Goal: Communication & Community: Answer question/provide support

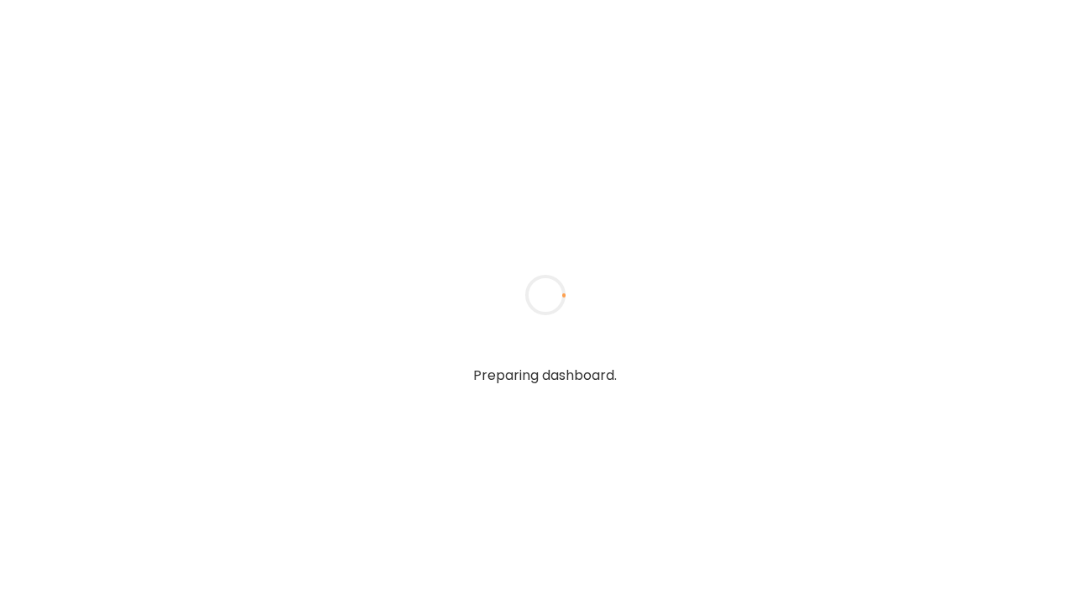
type textarea "**********"
type input "**********"
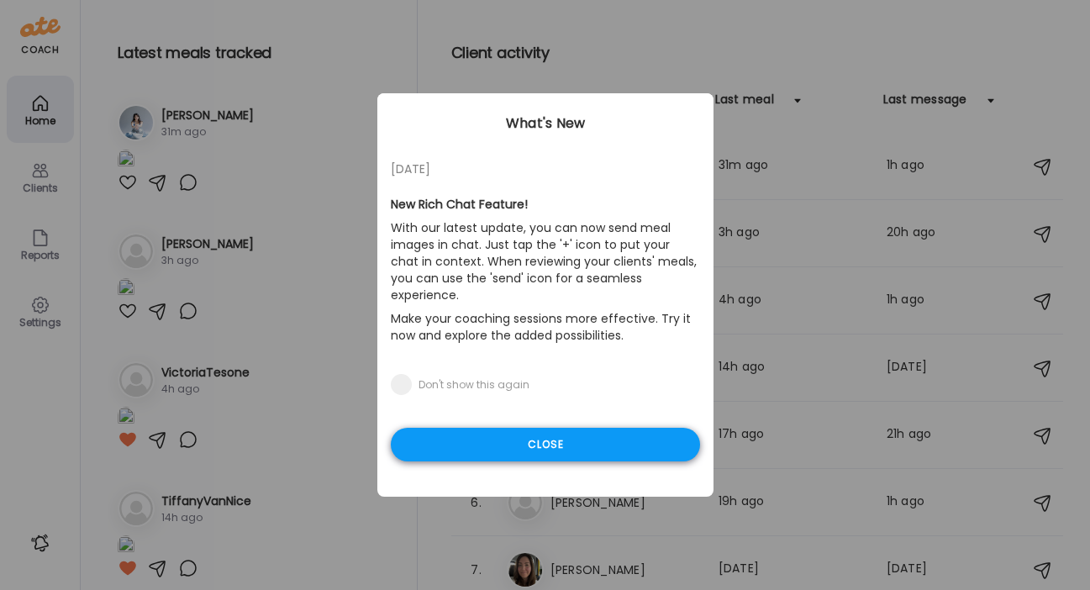
type input "**********"
click at [492, 428] on div "Close" at bounding box center [545, 445] width 309 height 34
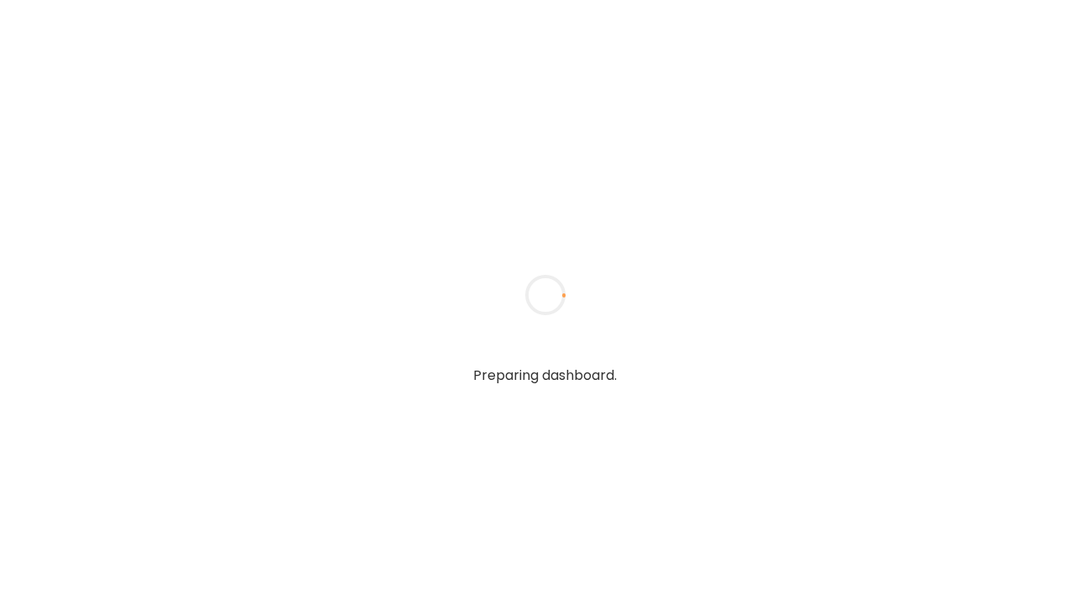
type textarea "**********"
type input "**********"
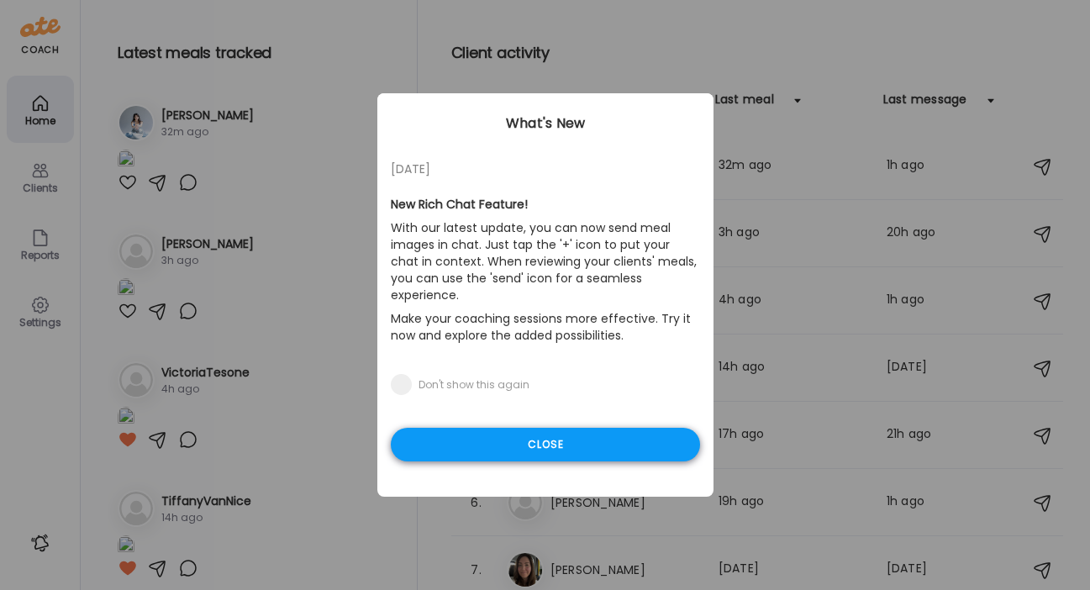
type input "**********"
click at [518, 428] on div "Close" at bounding box center [545, 445] width 309 height 34
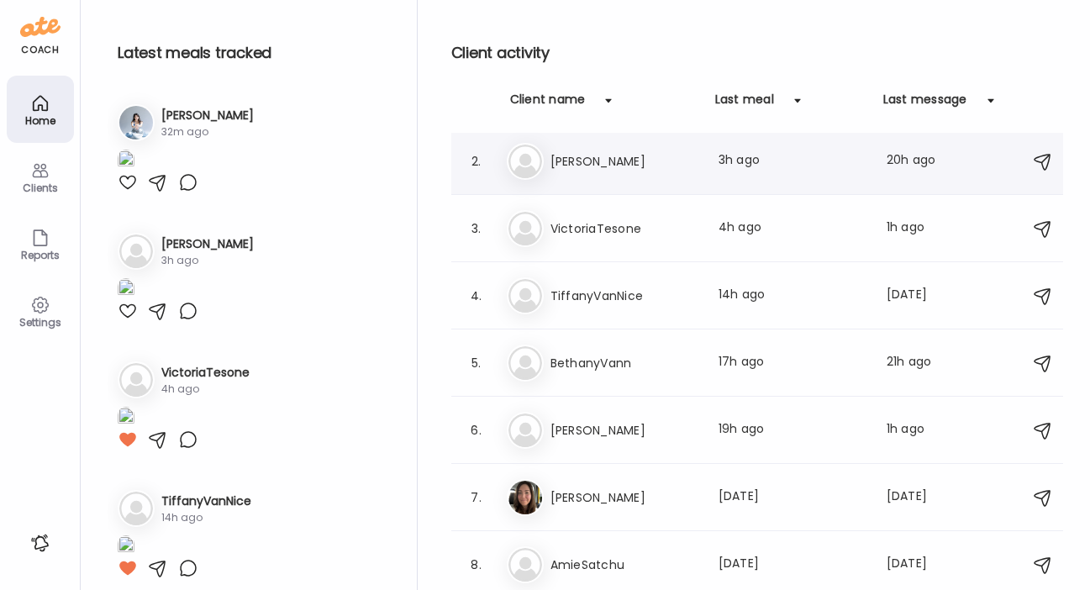
click at [611, 171] on div "Ma MaryKate Last meal: 3h ago Last message: 20h ago You: Of course!! You've got…" at bounding box center [760, 161] width 506 height 37
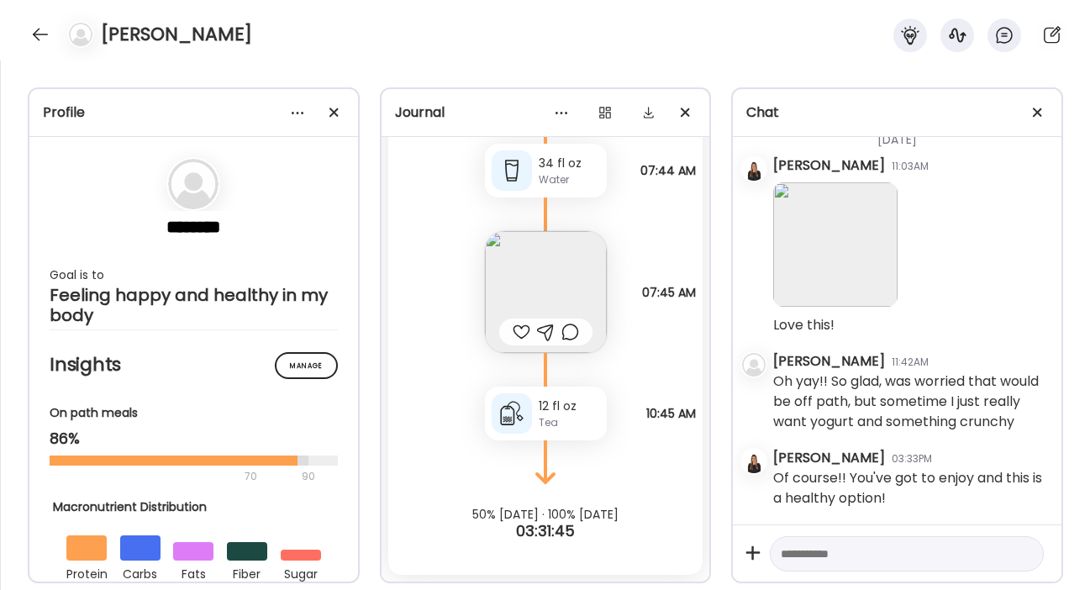
scroll to position [30734, 0]
click at [560, 272] on img at bounding box center [546, 292] width 122 height 122
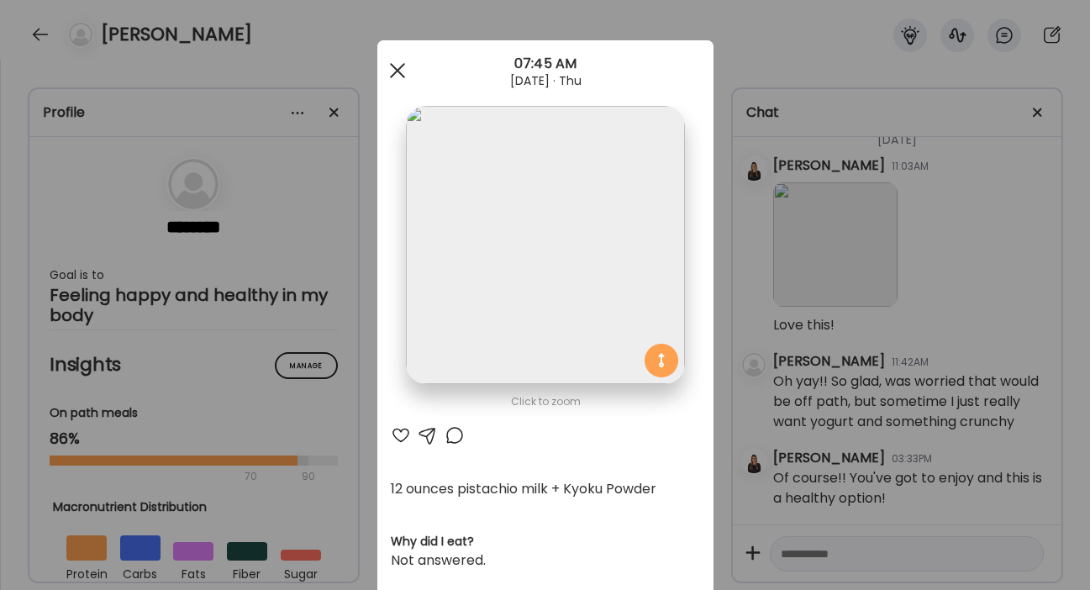
click at [392, 65] on div at bounding box center [398, 71] width 34 height 34
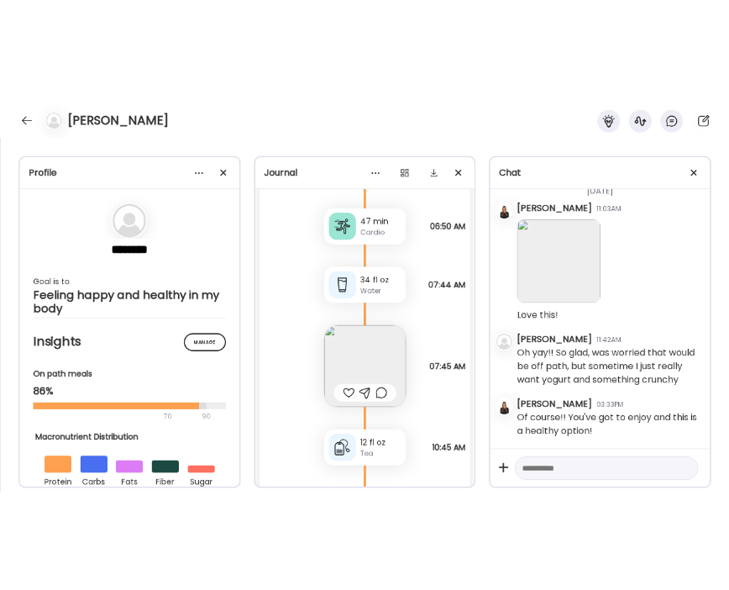
scroll to position [39073, 0]
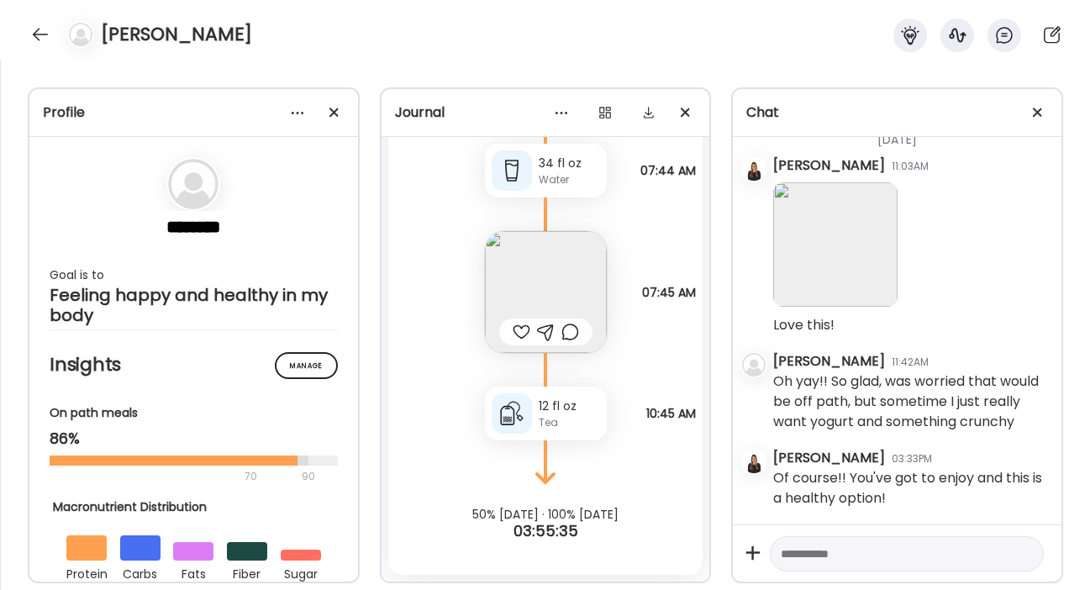
click at [519, 275] on img at bounding box center [546, 292] width 122 height 122
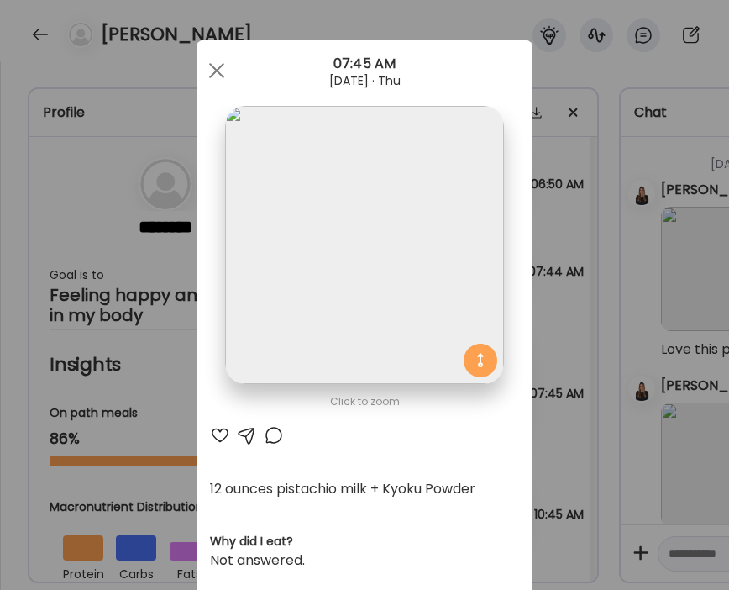
scroll to position [39174, 0]
click at [211, 69] on span at bounding box center [216, 70] width 15 height 15
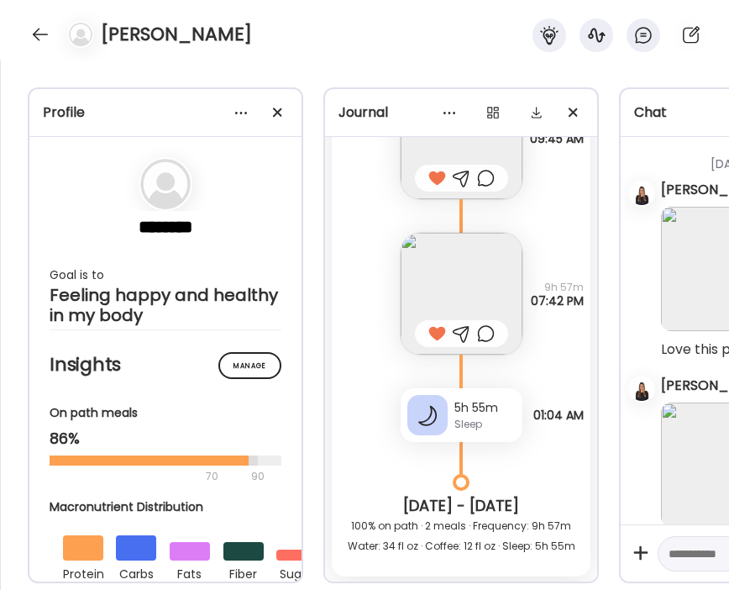
scroll to position [33954, 0]
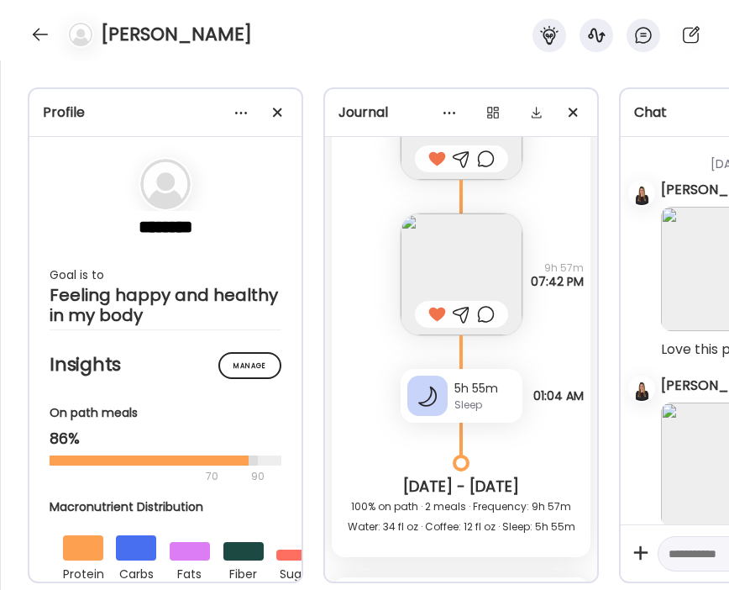
click at [447, 270] on img at bounding box center [462, 274] width 122 height 122
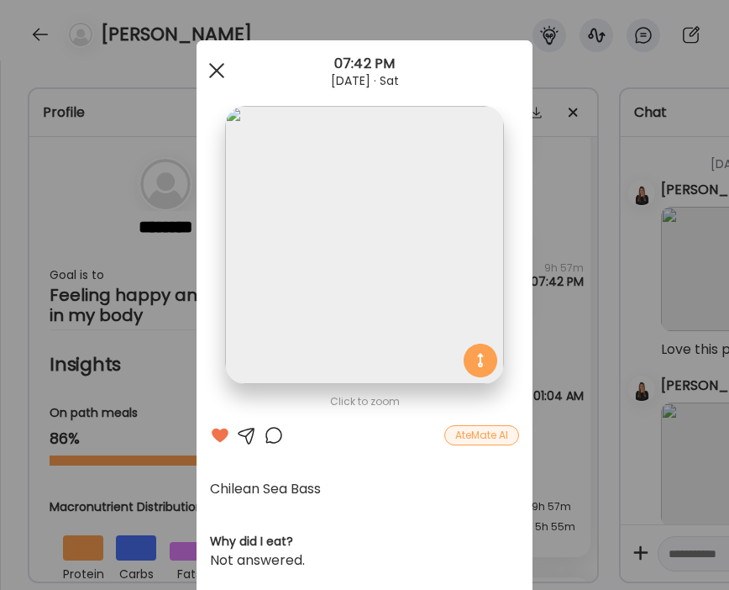
click at [212, 71] on span at bounding box center [216, 70] width 15 height 15
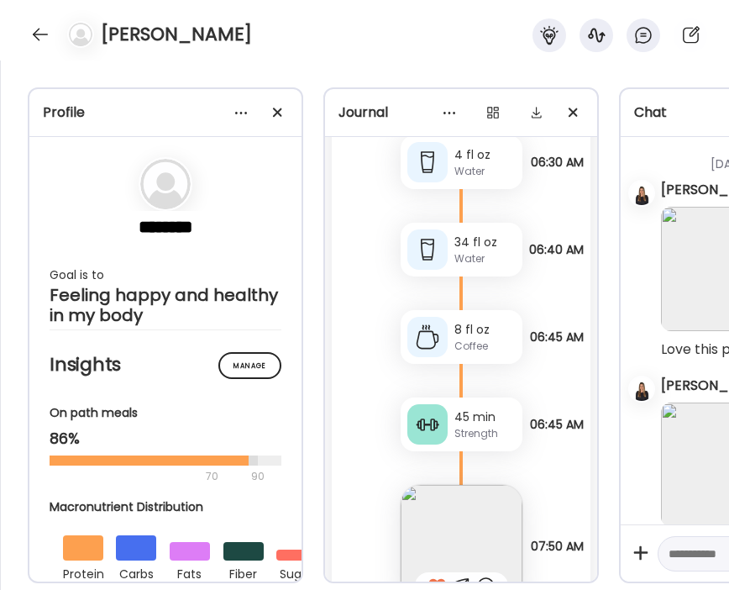
scroll to position [36240, 0]
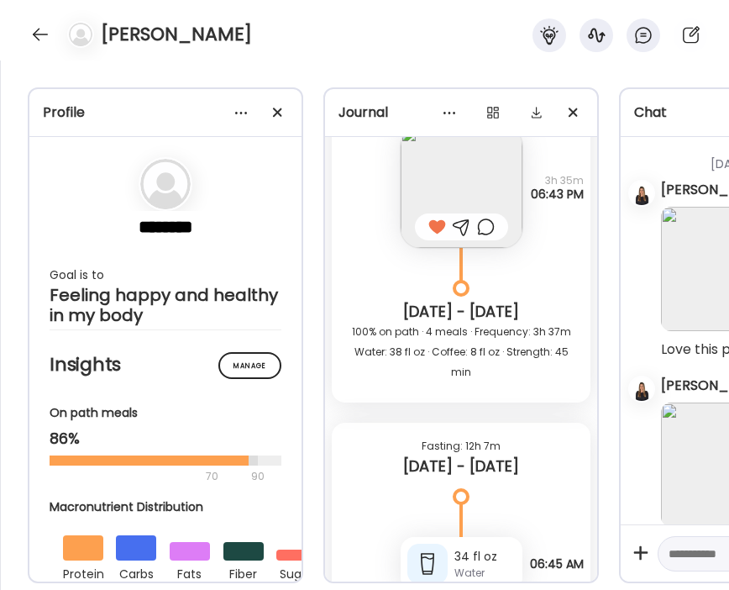
click at [418, 194] on img at bounding box center [462, 187] width 122 height 122
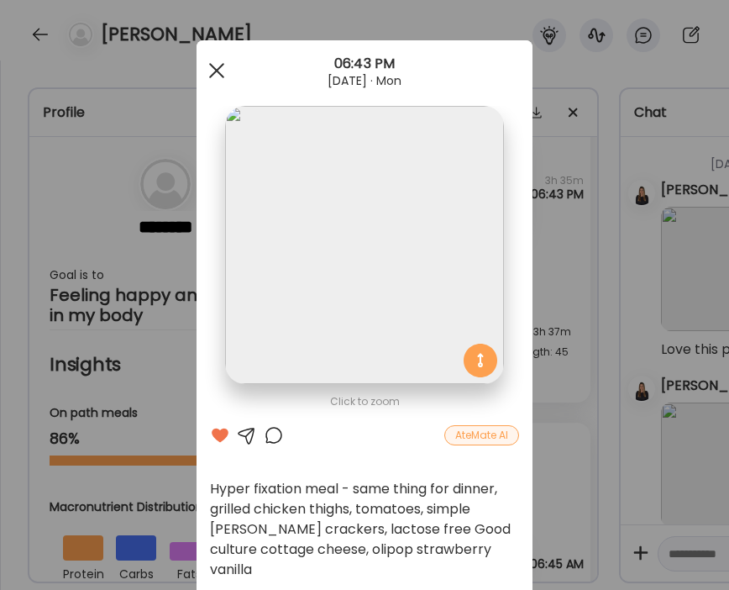
click at [210, 65] on div at bounding box center [217, 71] width 34 height 34
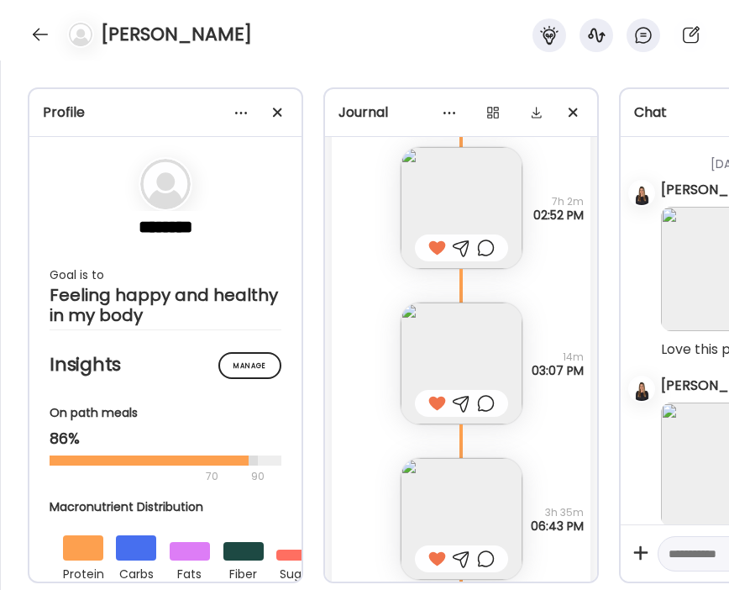
scroll to position [35902, 0]
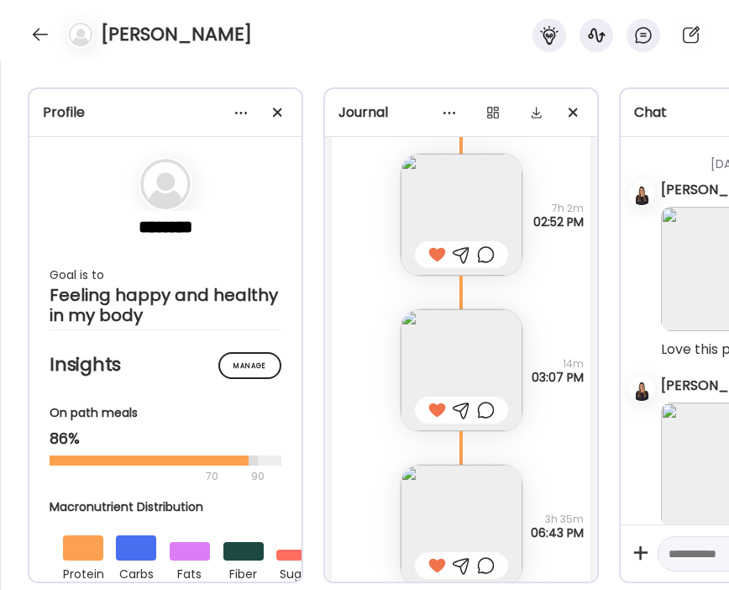
click at [424, 366] on img at bounding box center [462, 370] width 122 height 122
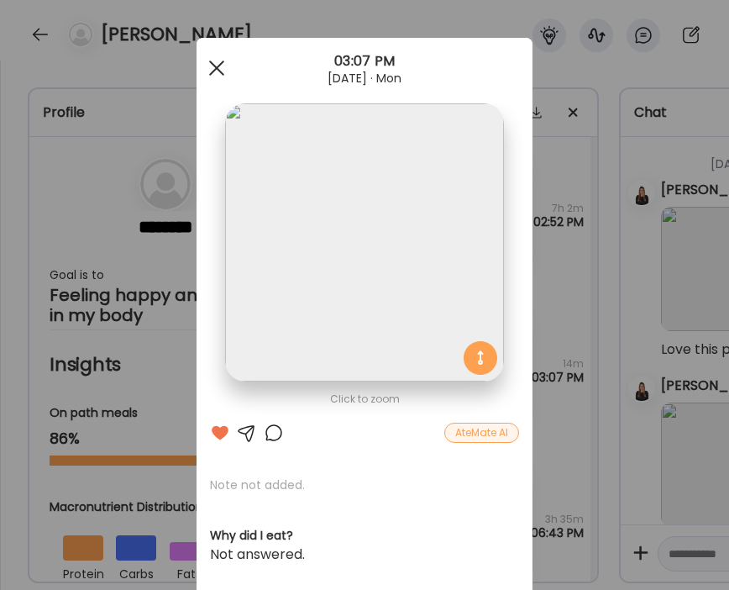
scroll to position [3, 0]
click at [211, 71] on div at bounding box center [217, 67] width 34 height 34
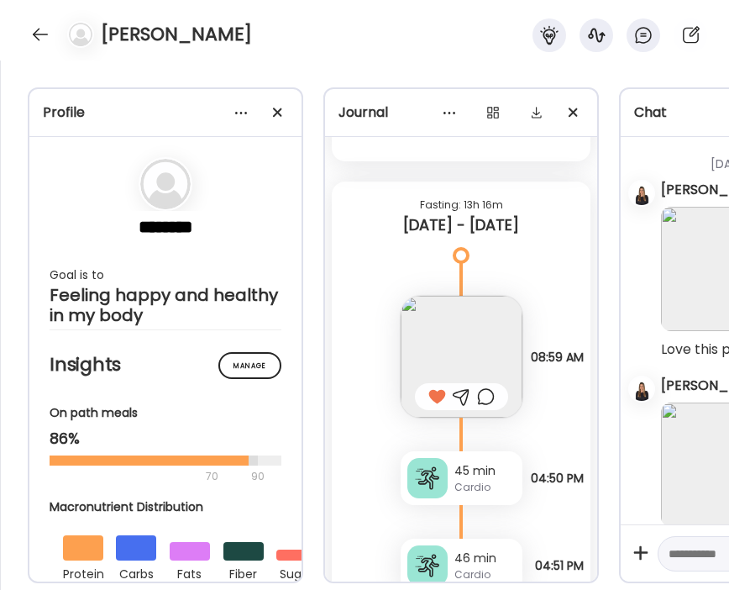
scroll to position [34320, 0]
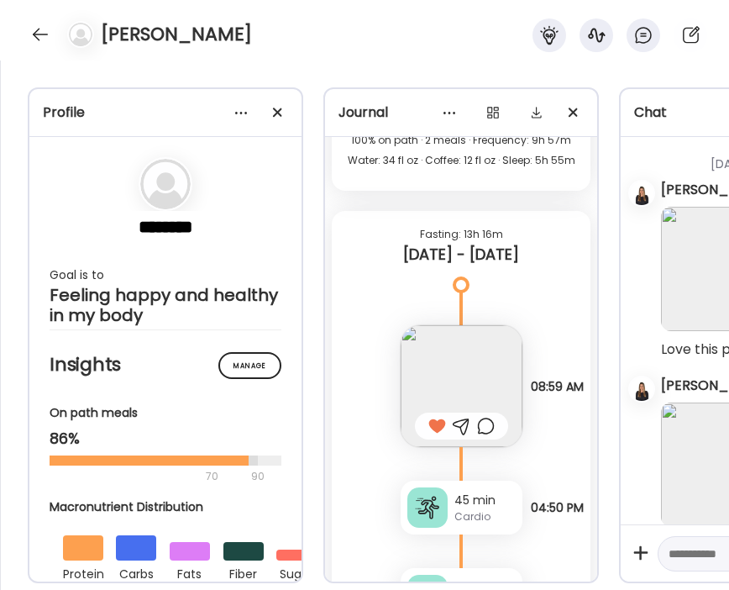
click at [452, 354] on img at bounding box center [462, 386] width 122 height 122
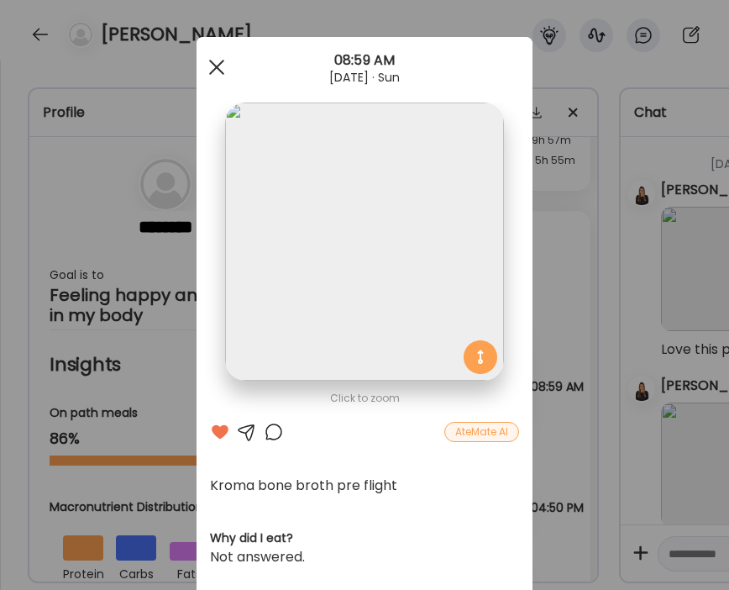
click at [211, 67] on span at bounding box center [216, 67] width 15 height 15
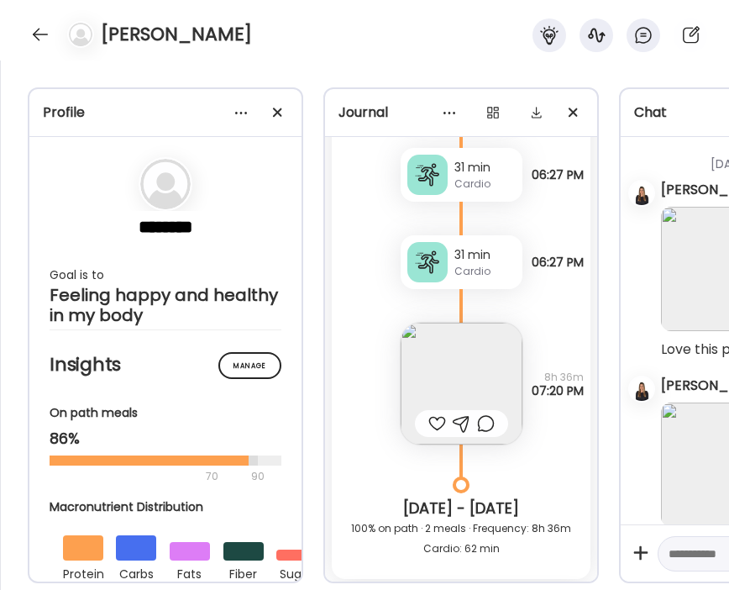
scroll to position [29677, 0]
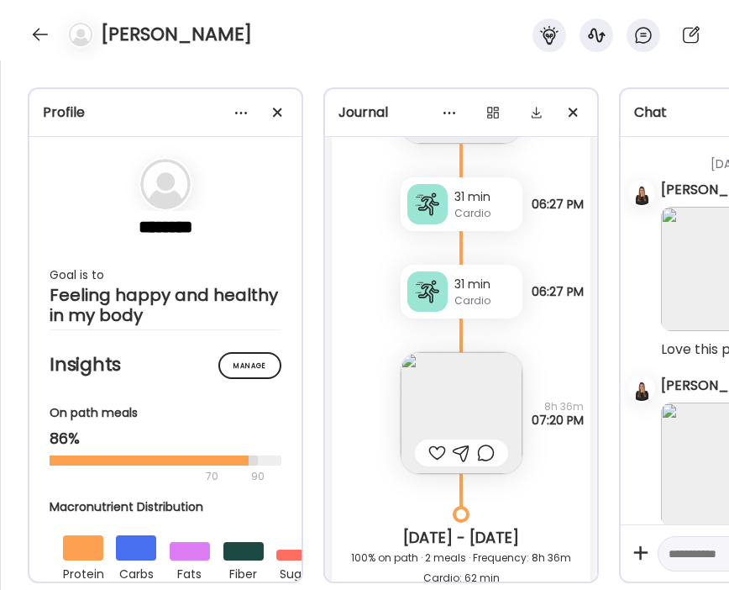
click at [467, 404] on img at bounding box center [462, 413] width 122 height 122
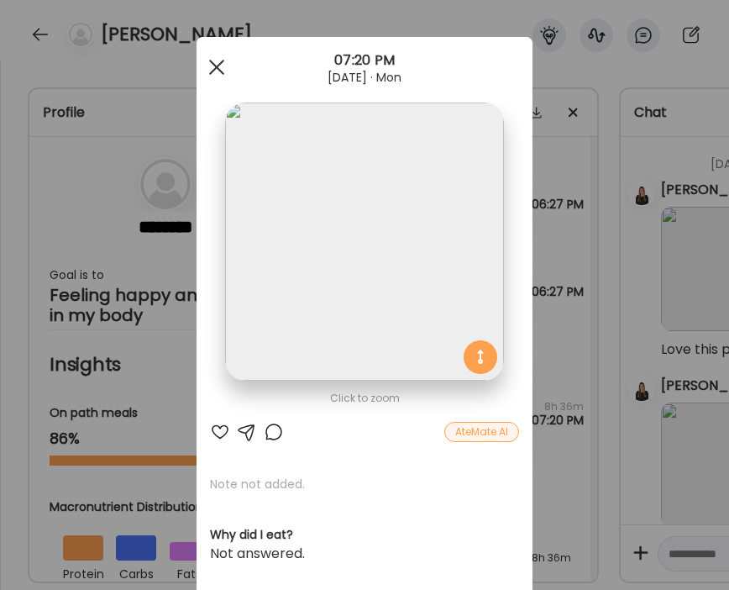
click at [212, 61] on div at bounding box center [217, 67] width 34 height 34
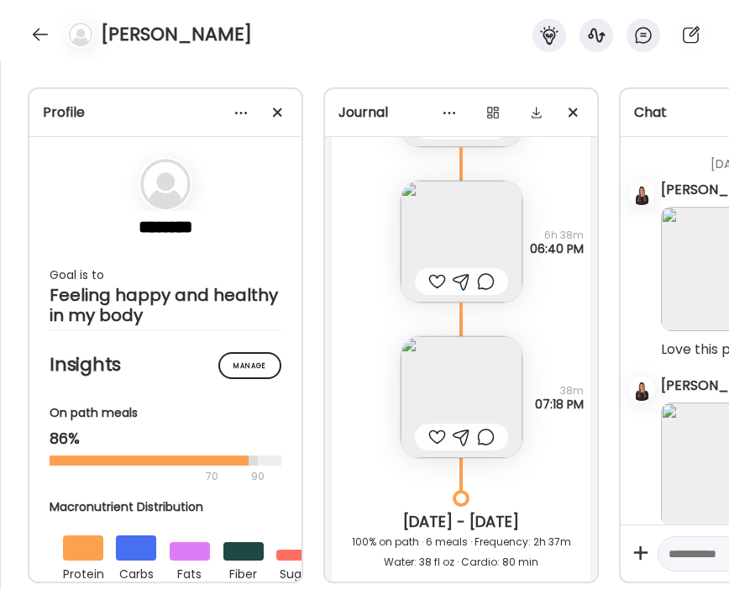
scroll to position [23210, 0]
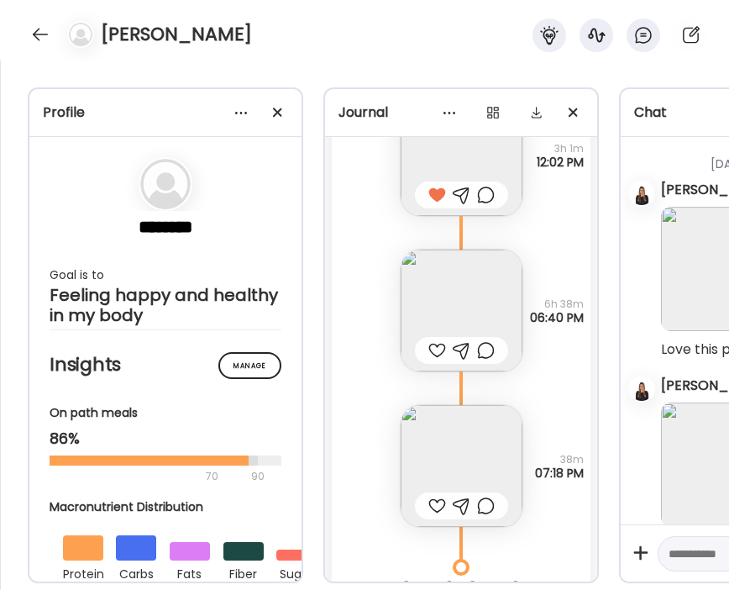
click at [455, 314] on img at bounding box center [462, 311] width 122 height 122
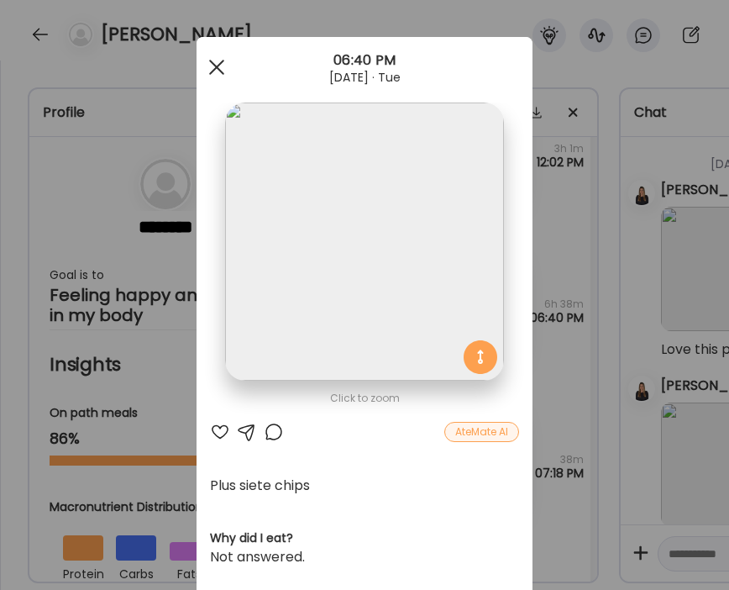
click at [217, 63] on div at bounding box center [217, 67] width 34 height 34
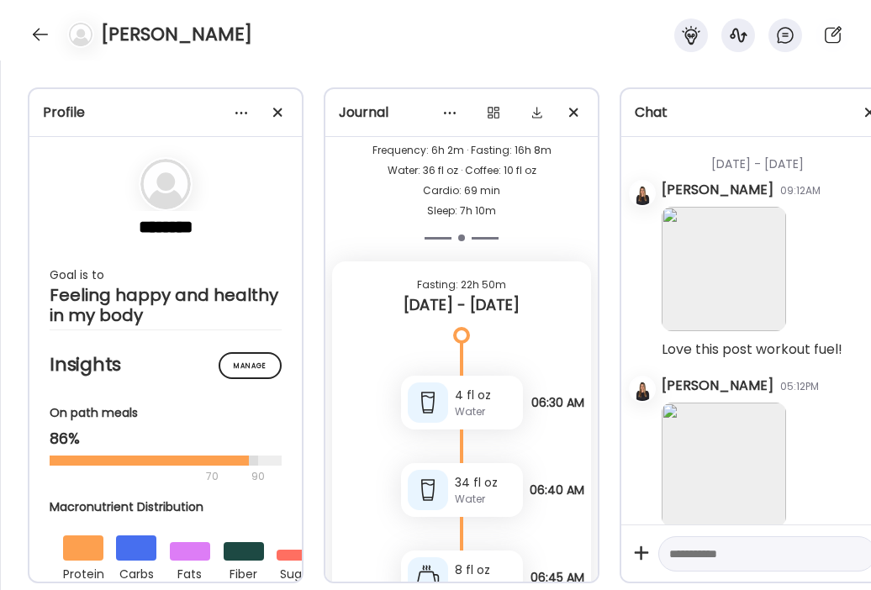
scroll to position [35439, 0]
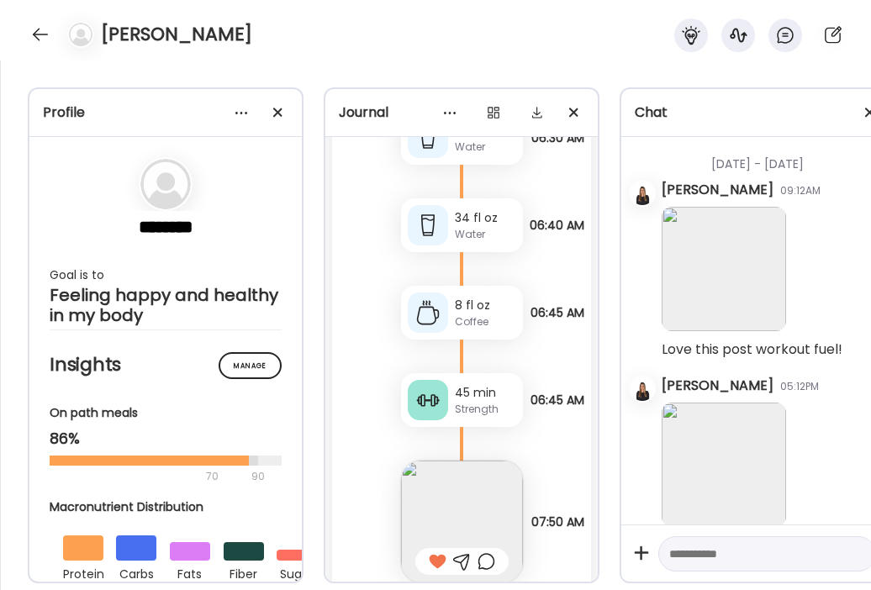
click at [457, 294] on div "8 fl oz Coffee" at bounding box center [462, 313] width 122 height 54
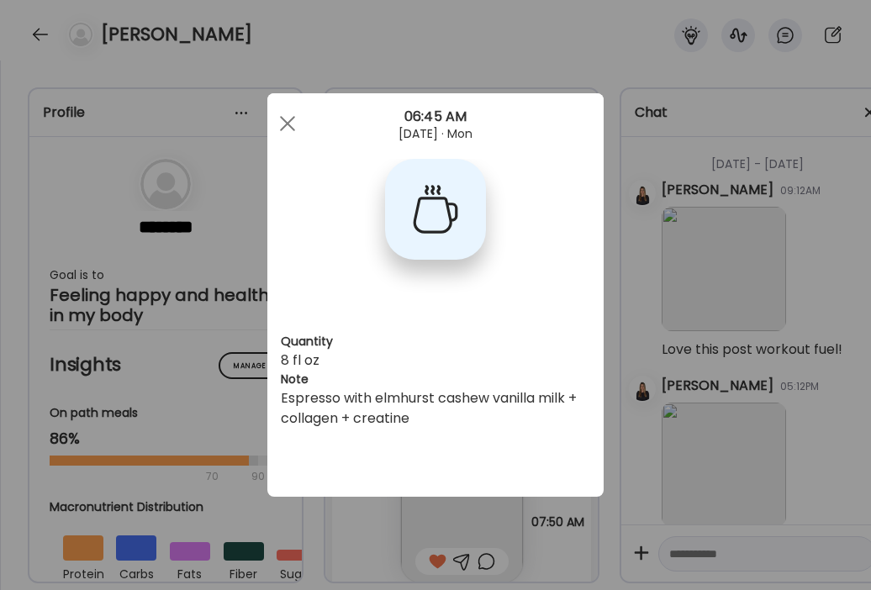
scroll to position [0, 0]
click at [284, 113] on div at bounding box center [288, 124] width 34 height 34
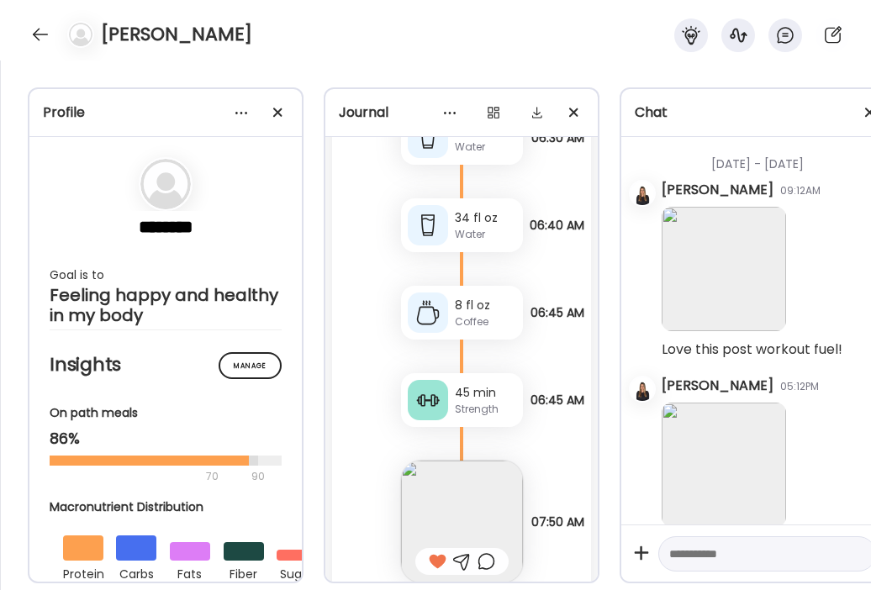
click at [455, 310] on div "8 fl oz" at bounding box center [485, 306] width 61 height 18
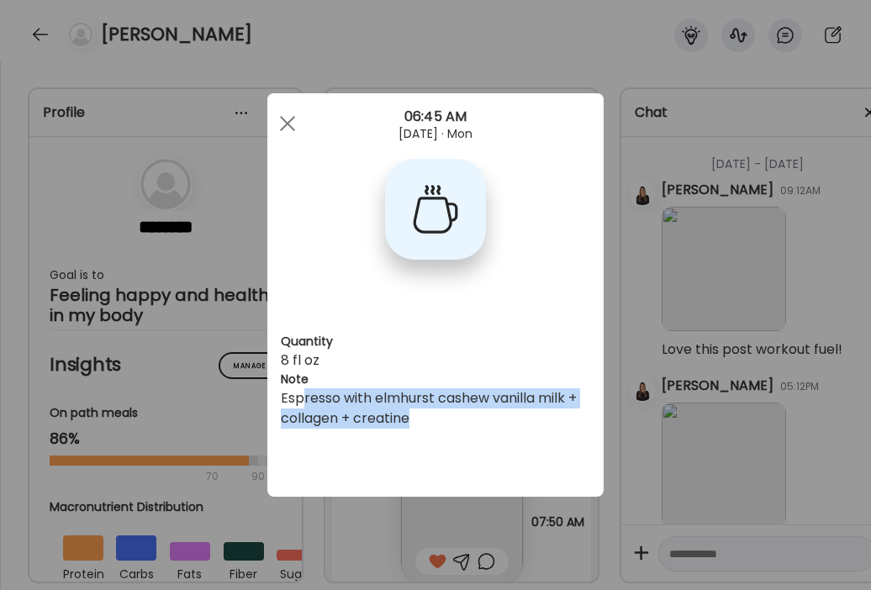
drag, startPoint x: 418, startPoint y: 421, endPoint x: 306, endPoint y: 406, distance: 113.6
click at [306, 406] on div "Espresso with elmhurst cashew vanilla milk + collagen + creatine" at bounding box center [435, 408] width 309 height 40
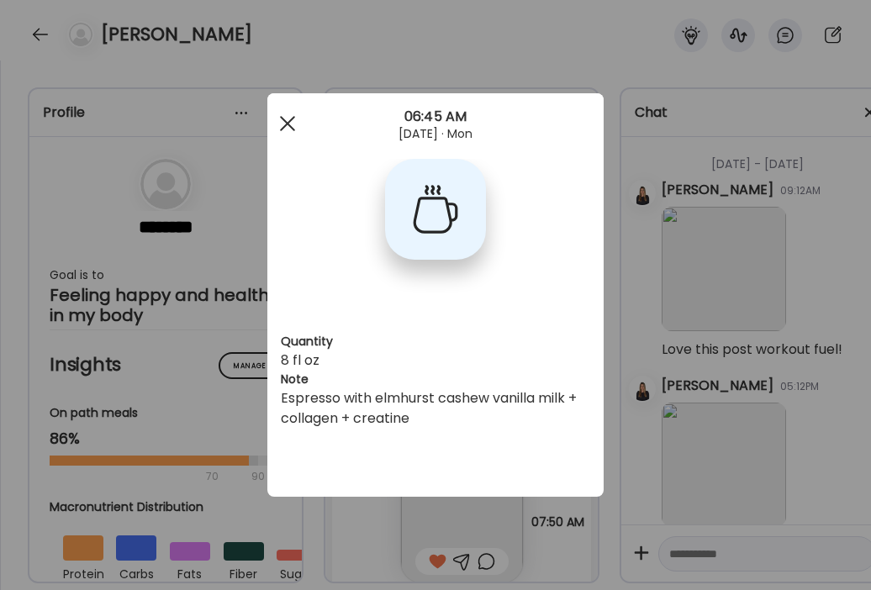
click at [290, 124] on div at bounding box center [288, 124] width 34 height 34
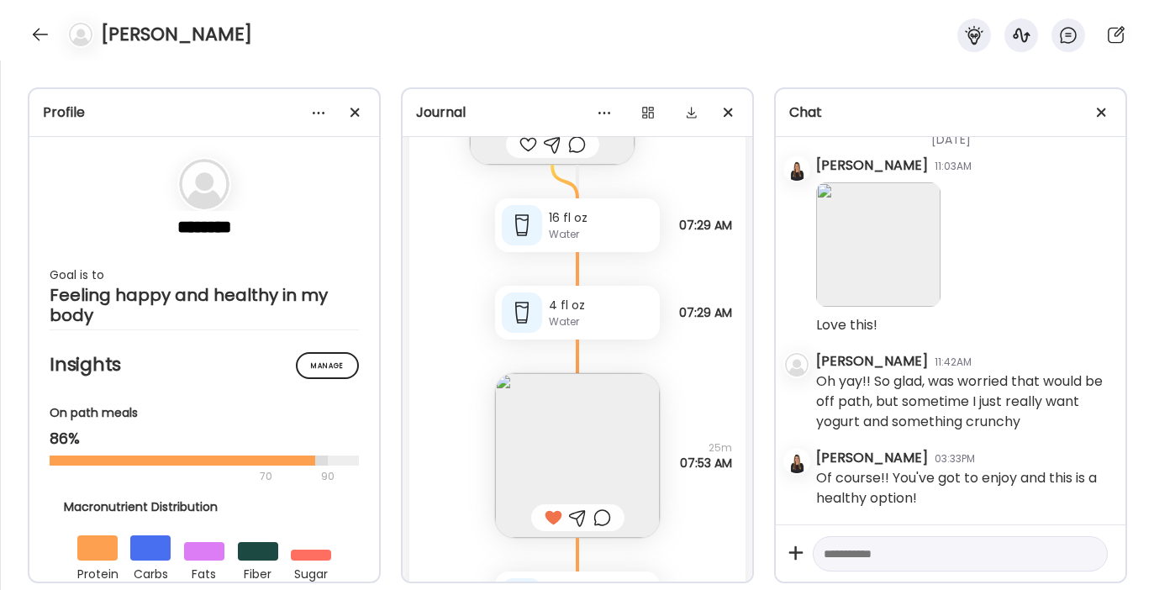
scroll to position [26942, 0]
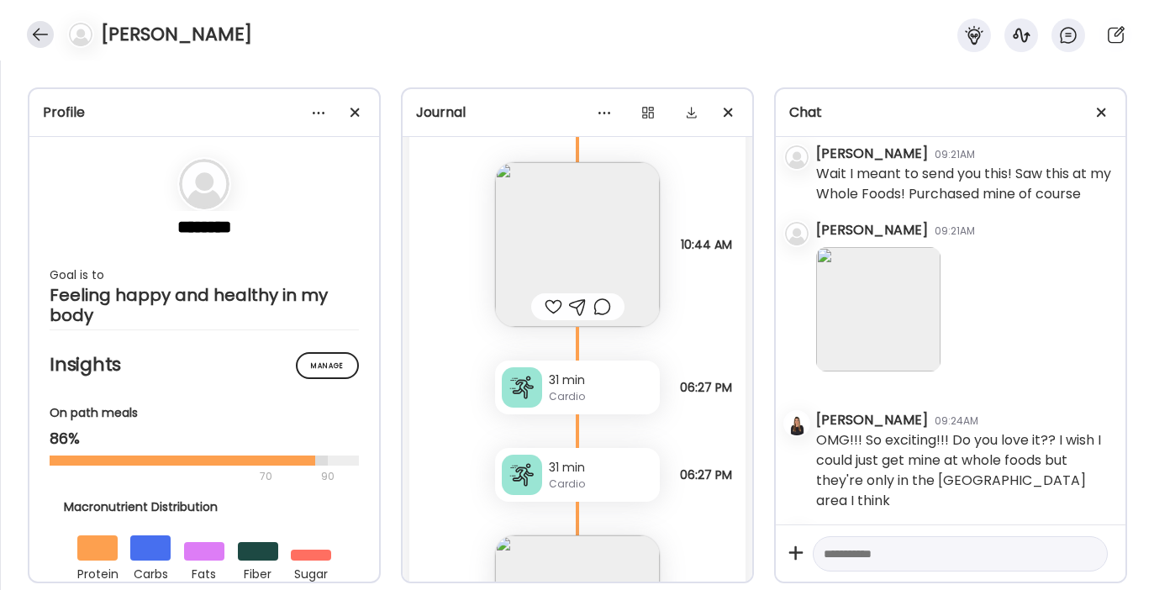
click at [39, 24] on div at bounding box center [40, 34] width 27 height 27
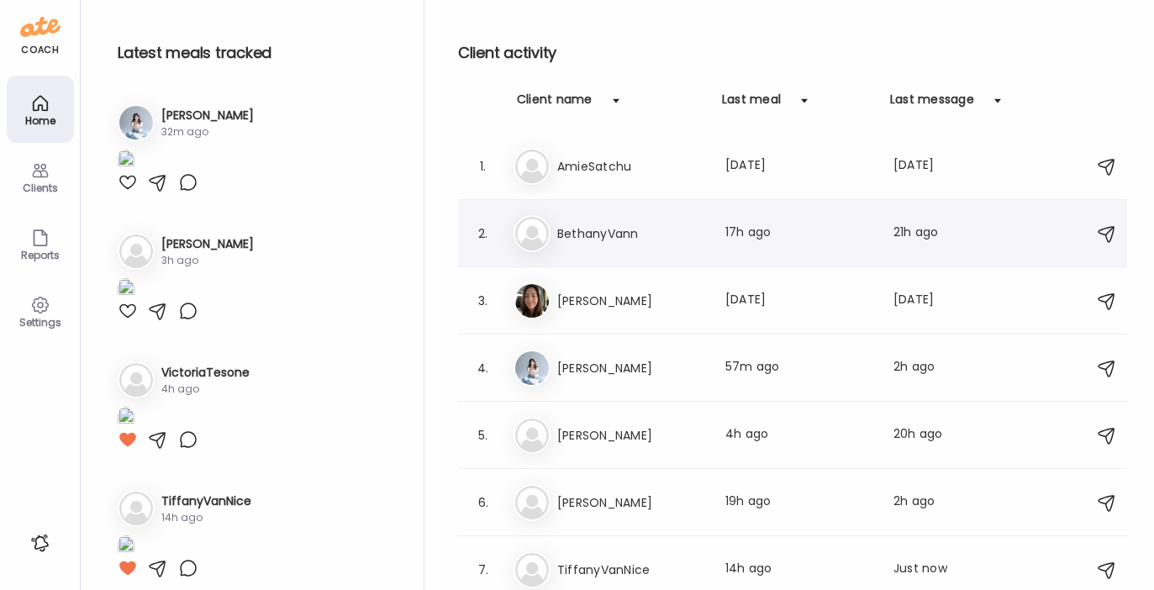
scroll to position [72, 0]
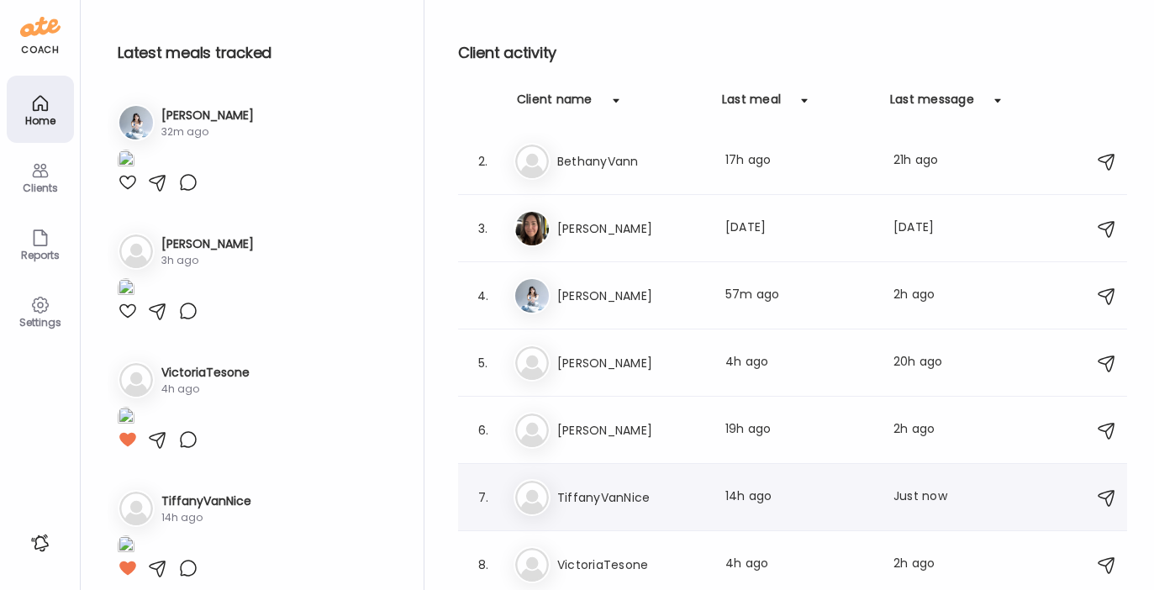
click at [629, 489] on h3 "TiffanyVanNice" at bounding box center [631, 497] width 148 height 20
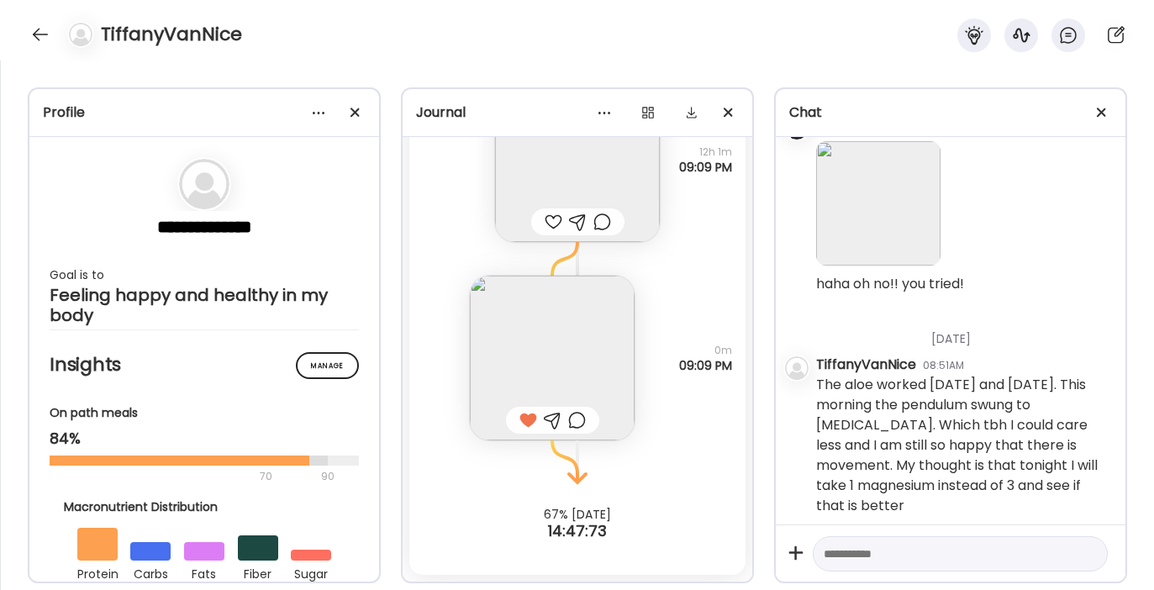
scroll to position [6755, 0]
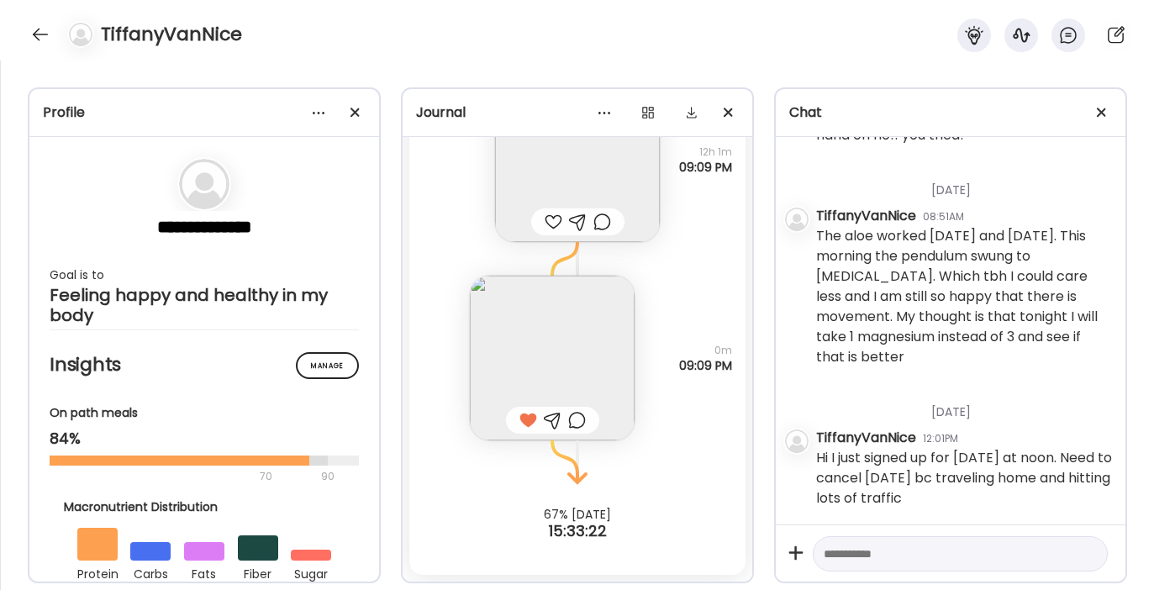
click at [861, 559] on textarea at bounding box center [944, 554] width 243 height 20
type textarea "**********"
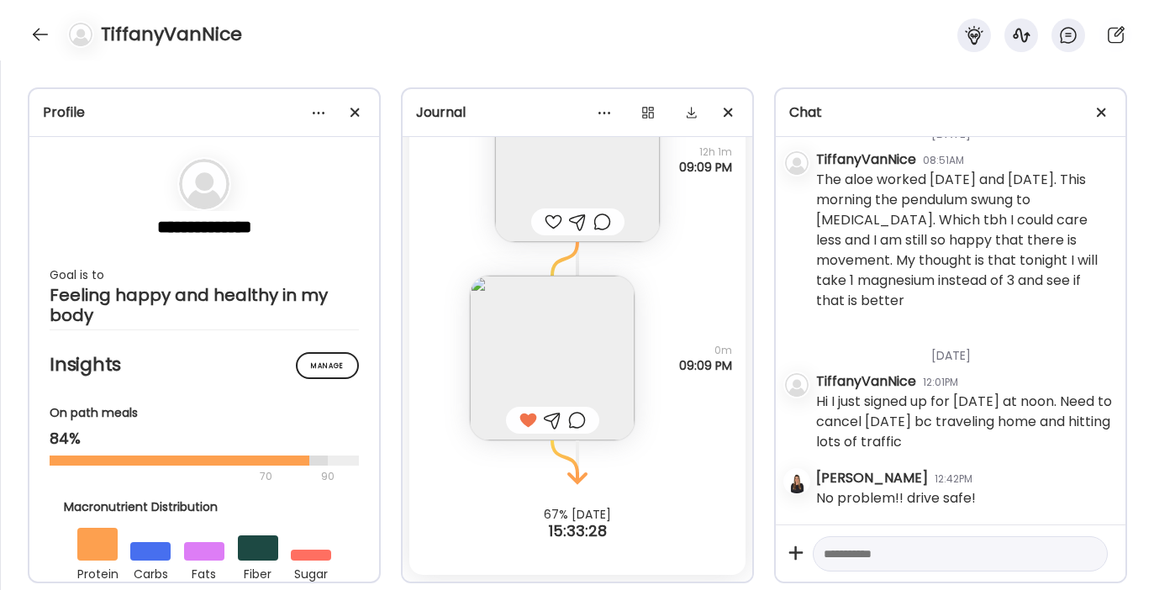
scroll to position [6811, 0]
click at [832, 560] on textarea at bounding box center [944, 554] width 243 height 20
type textarea "**********"
click at [853, 556] on textarea "**********" at bounding box center [944, 554] width 243 height 20
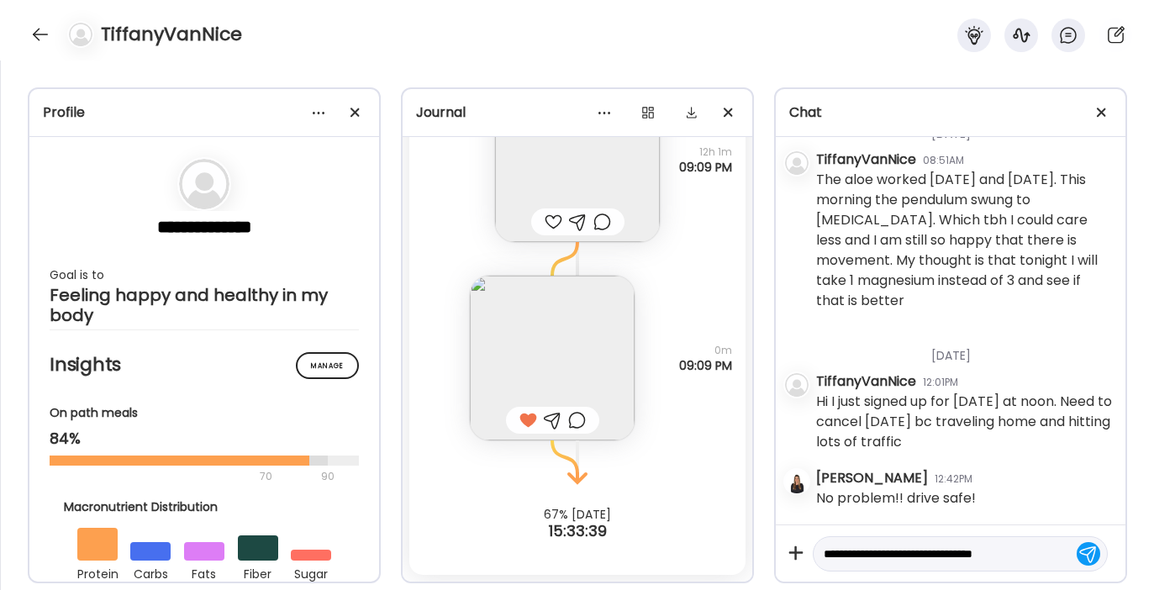
click at [853, 556] on textarea "**********" at bounding box center [944, 554] width 243 height 20
click at [863, 556] on textarea at bounding box center [944, 554] width 243 height 20
click at [887, 554] on textarea at bounding box center [944, 554] width 243 height 20
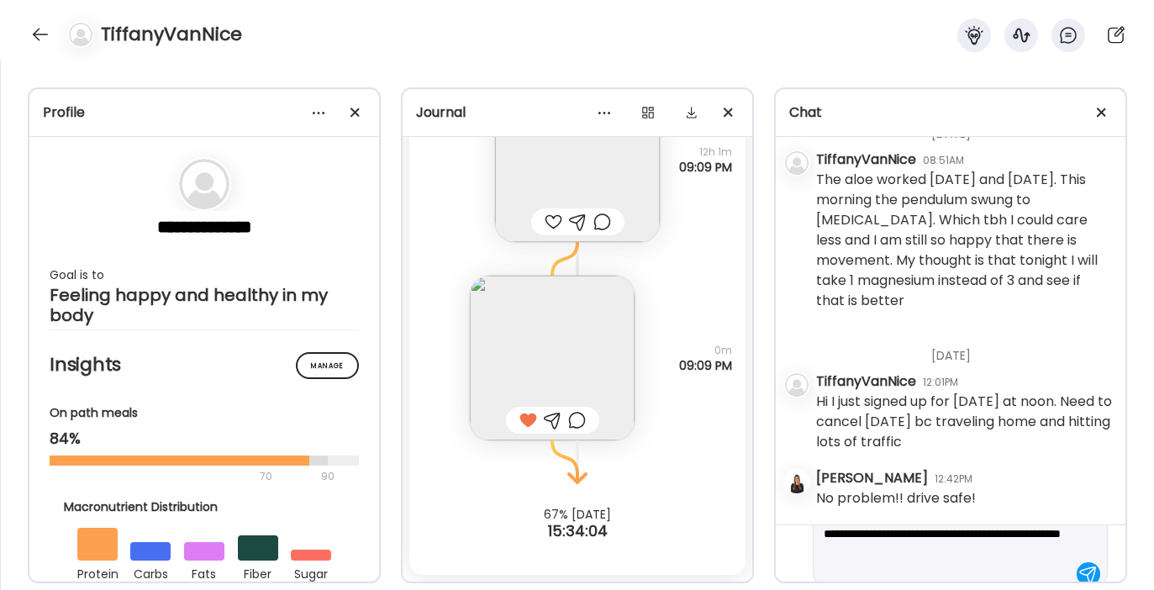
scroll to position [60, 0]
type textarea "**********"
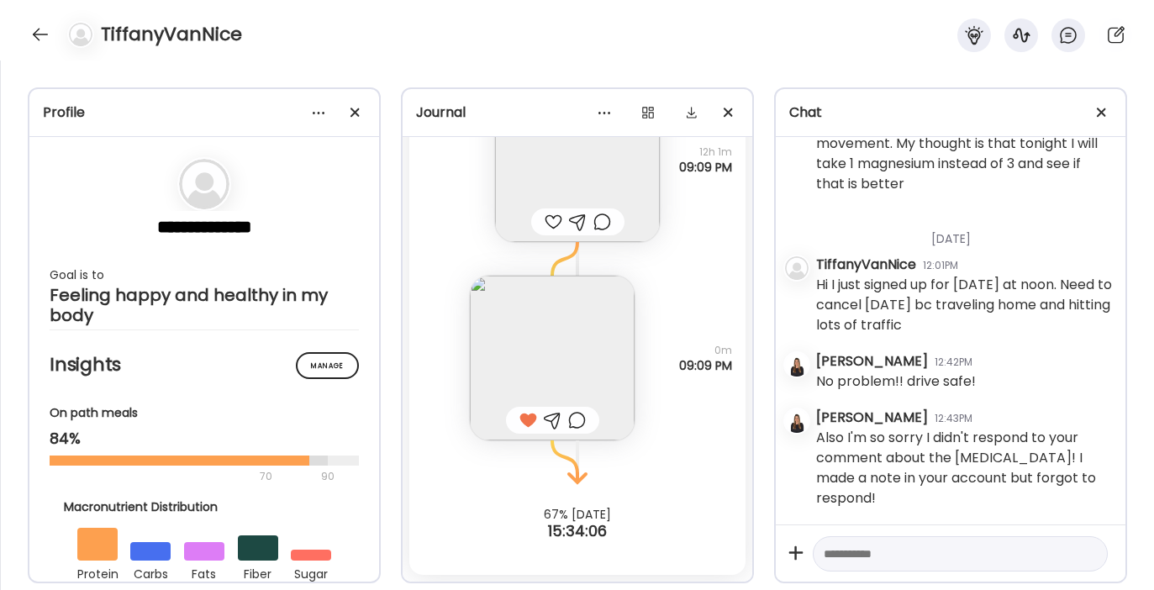
scroll to position [6929, 0]
click at [897, 557] on textarea at bounding box center [944, 554] width 243 height 20
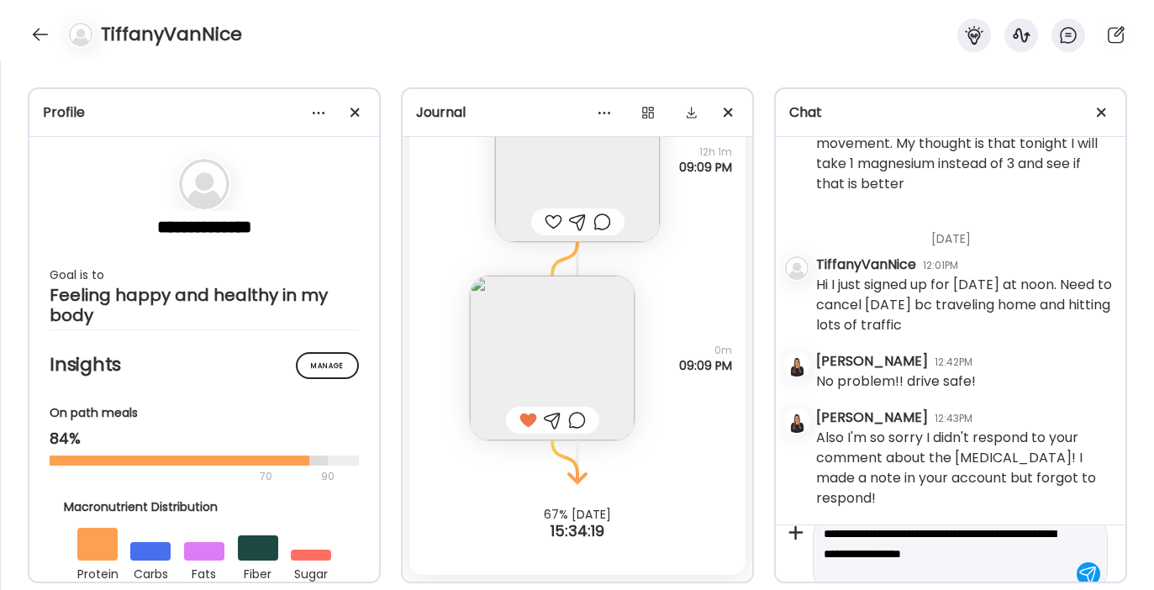
scroll to position [39, 0]
type textarea "**********"
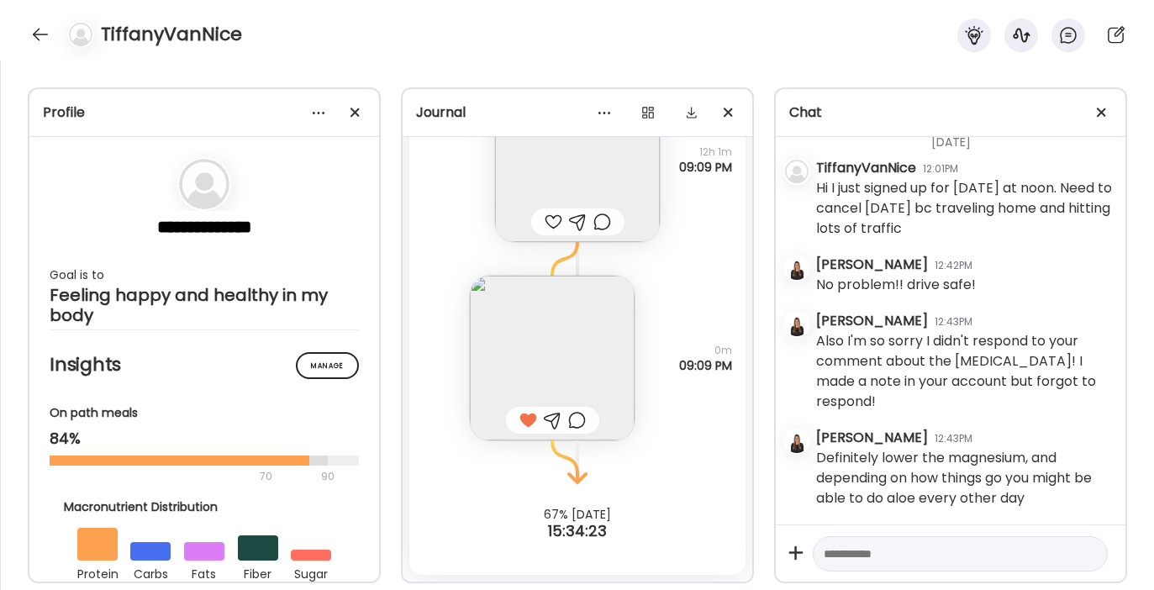
scroll to position [7026, 0]
click at [912, 555] on textarea at bounding box center [944, 554] width 243 height 20
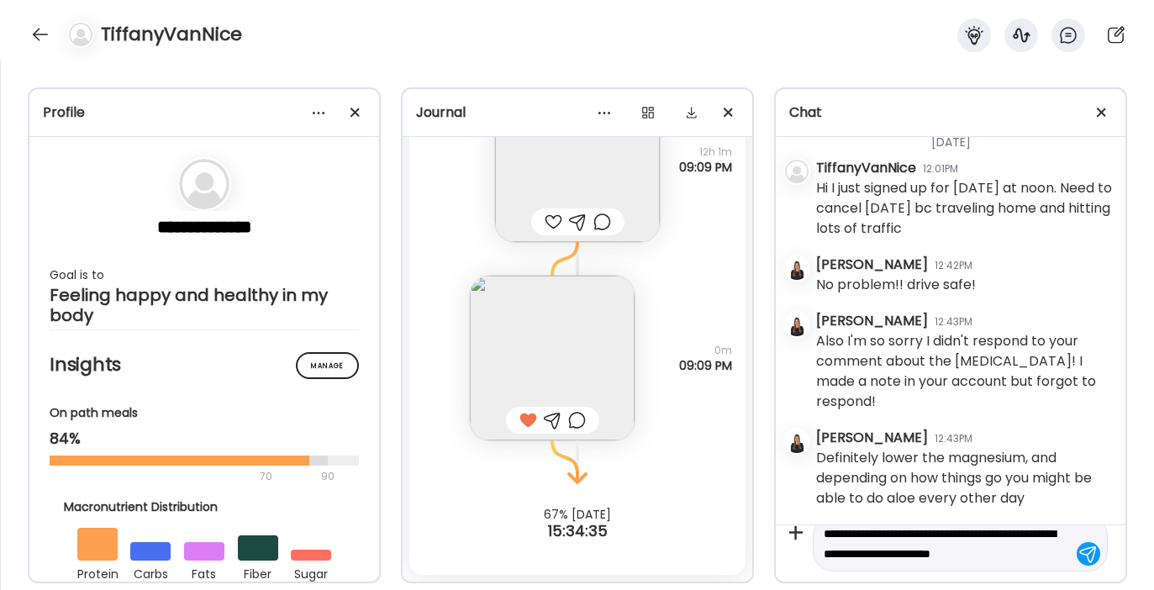
scroll to position [39, 0]
type textarea "**********"
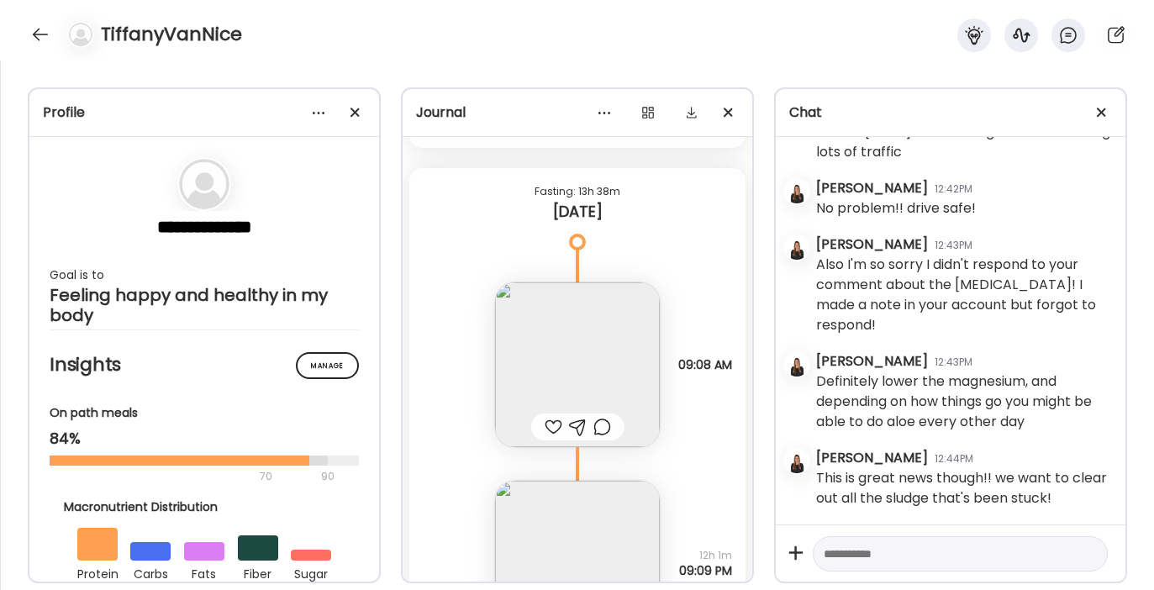
scroll to position [15820, 0]
click at [550, 424] on div at bounding box center [554, 430] width 18 height 20
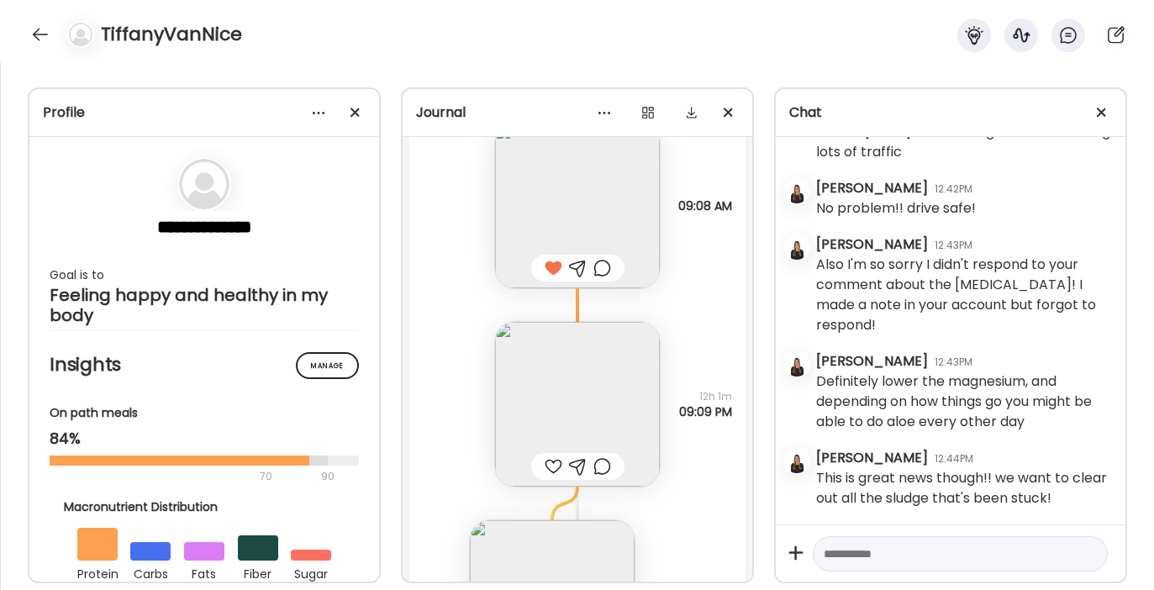
scroll to position [15985, 0]
click at [546, 464] on div at bounding box center [554, 464] width 18 height 20
click at [39, 35] on div at bounding box center [40, 34] width 27 height 27
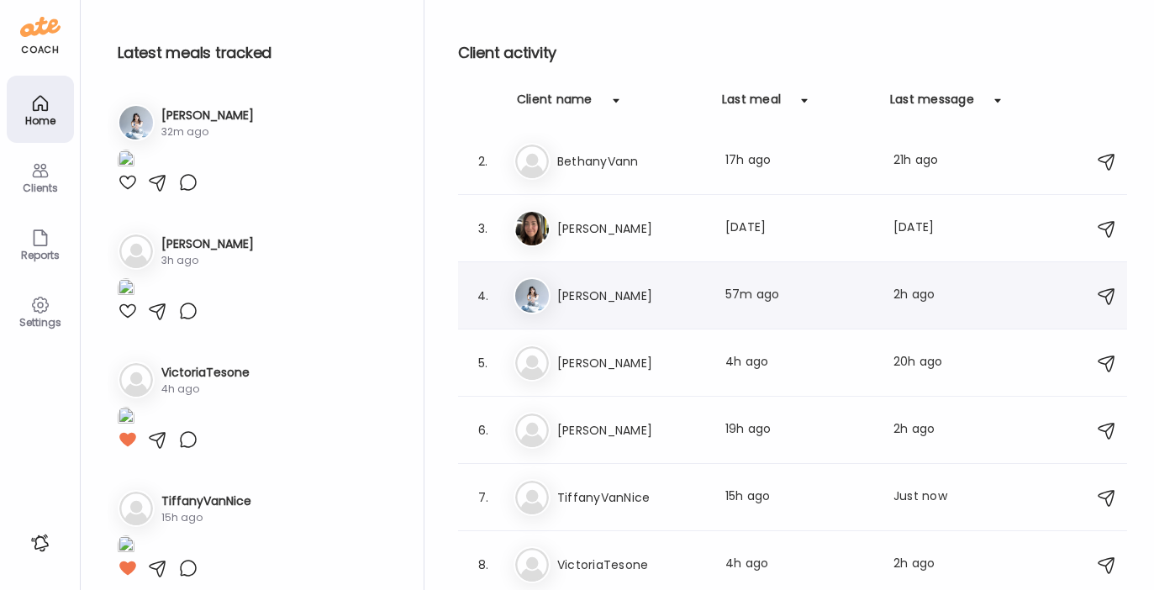
click at [602, 294] on h3 "[PERSON_NAME]" at bounding box center [631, 296] width 148 height 20
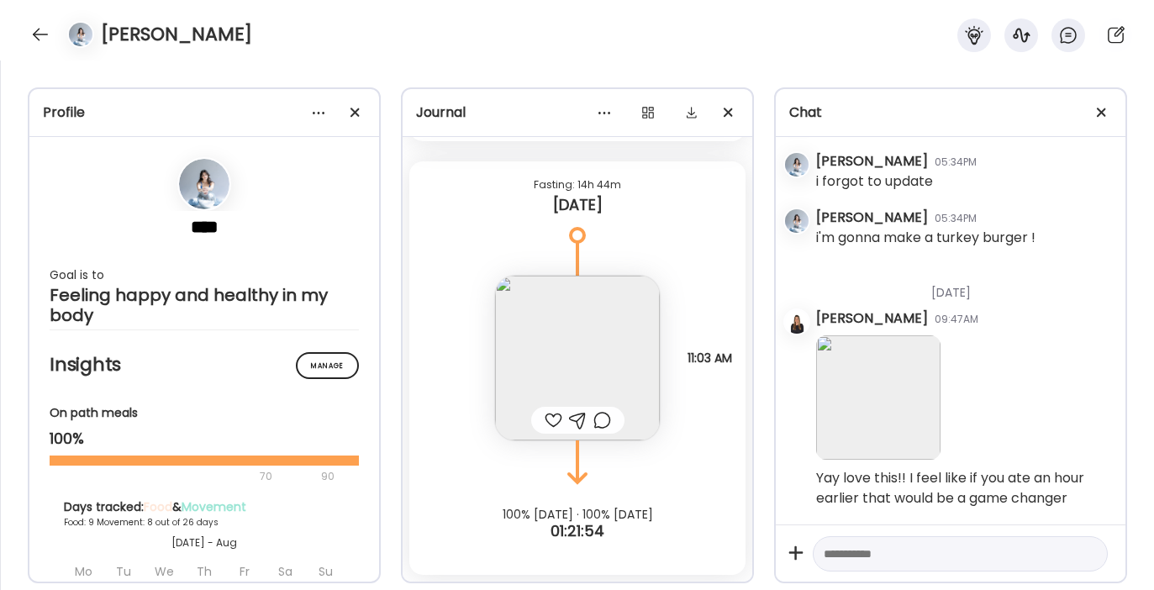
scroll to position [40773, 0]
click at [549, 422] on div at bounding box center [554, 420] width 18 height 20
click at [571, 361] on img at bounding box center [577, 358] width 165 height 165
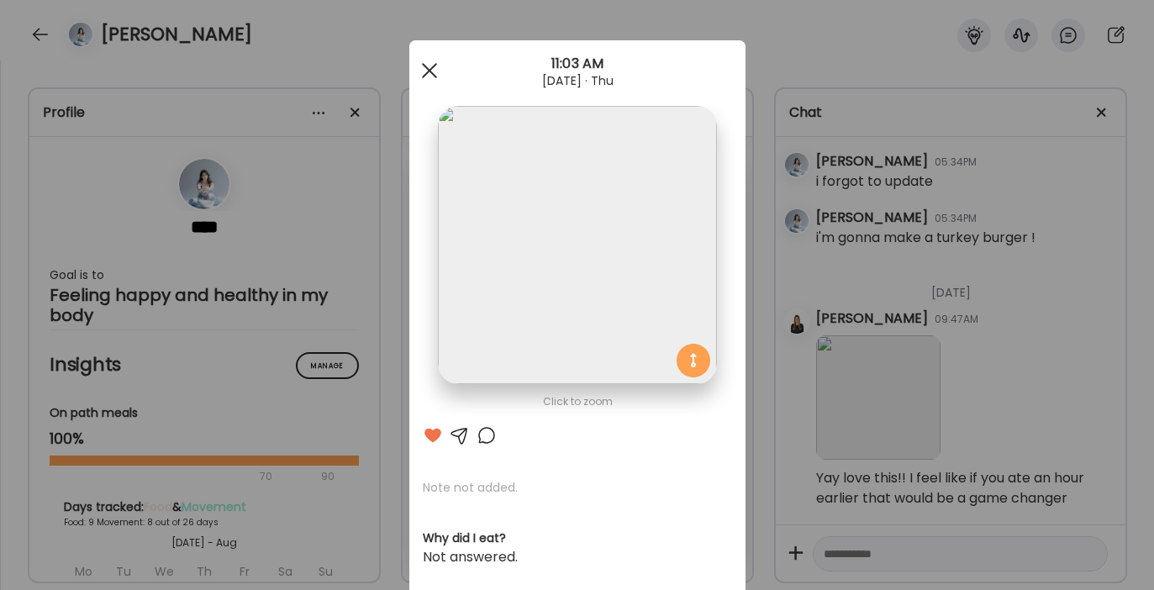
click at [425, 63] on div at bounding box center [430, 71] width 34 height 34
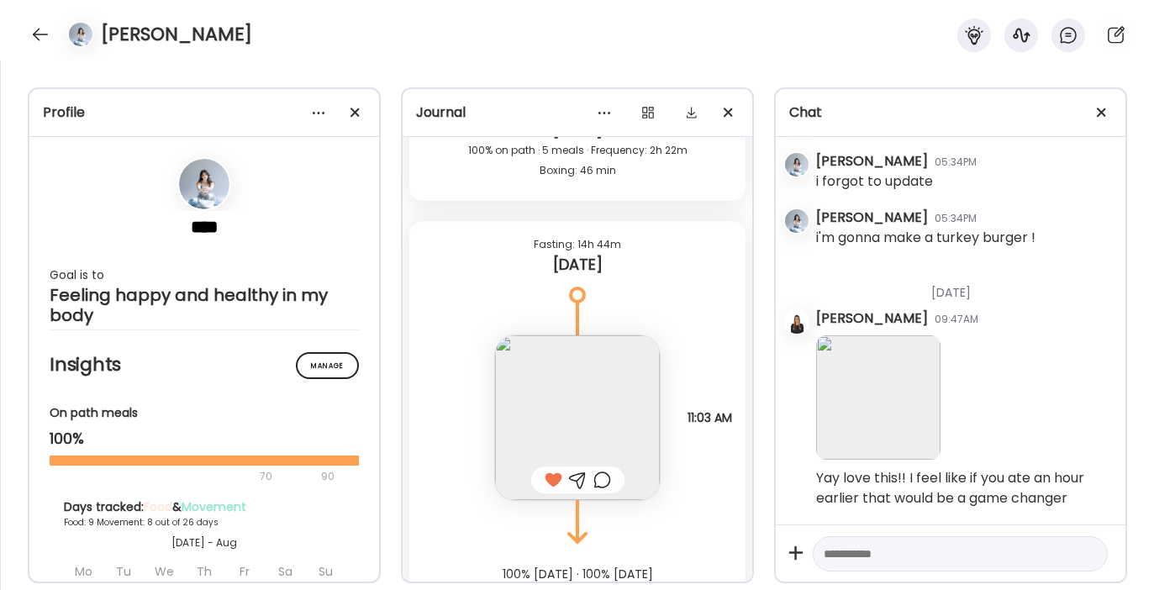
scroll to position [15094, 0]
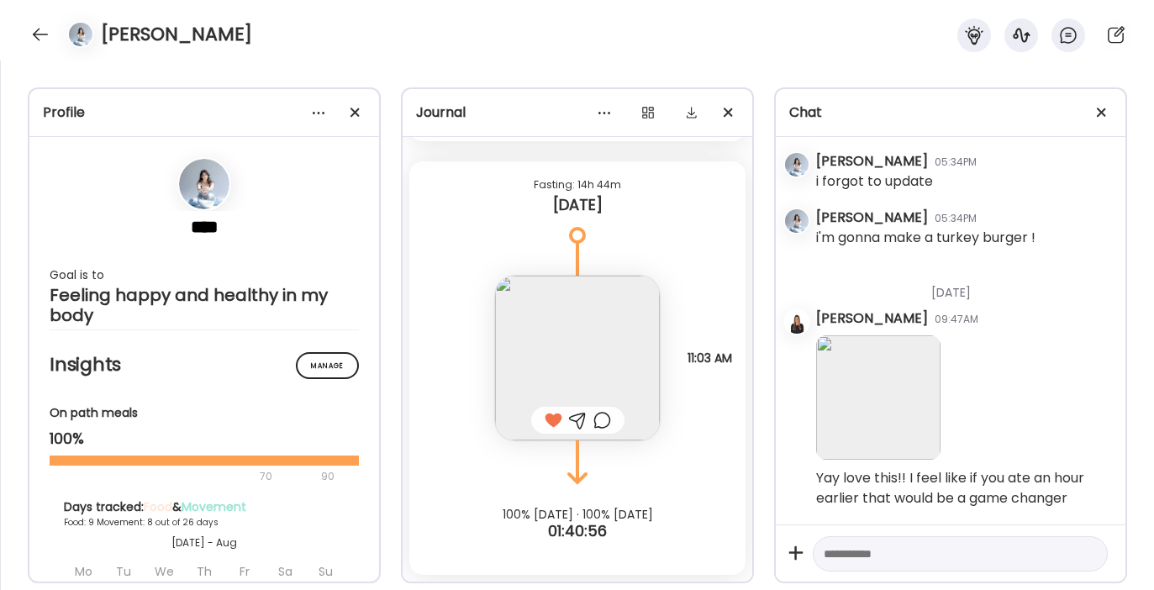
click at [576, 341] on img at bounding box center [577, 358] width 165 height 165
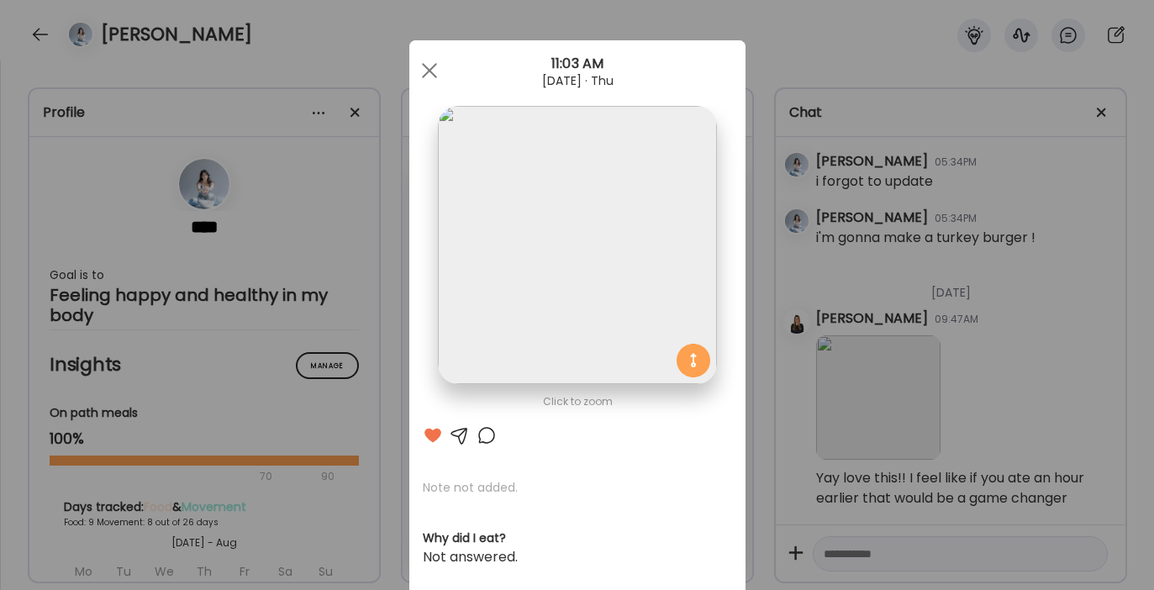
click at [450, 427] on div at bounding box center [460, 435] width 20 height 20
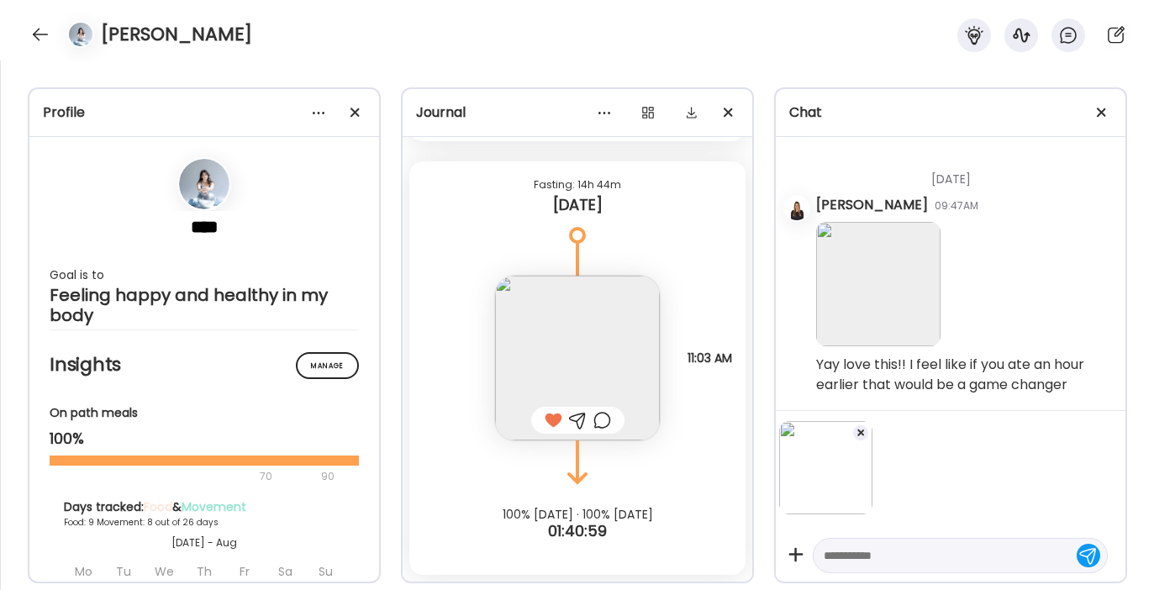
click at [881, 553] on textarea at bounding box center [944, 555] width 243 height 20
type textarea "**********"
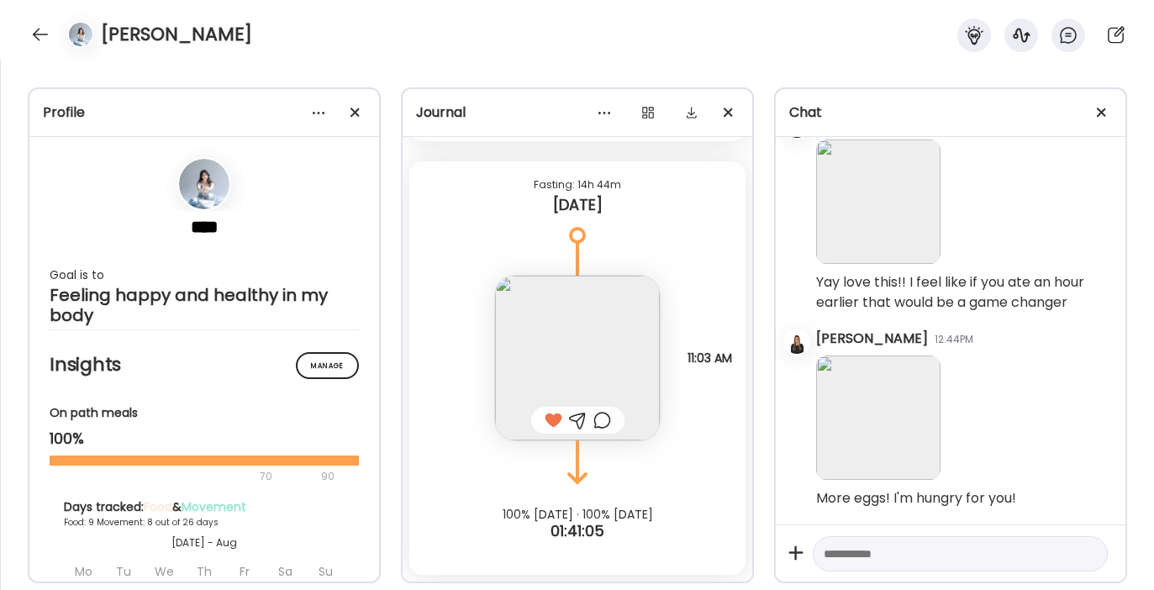
scroll to position [40969, 0]
click at [39, 40] on div at bounding box center [40, 34] width 27 height 27
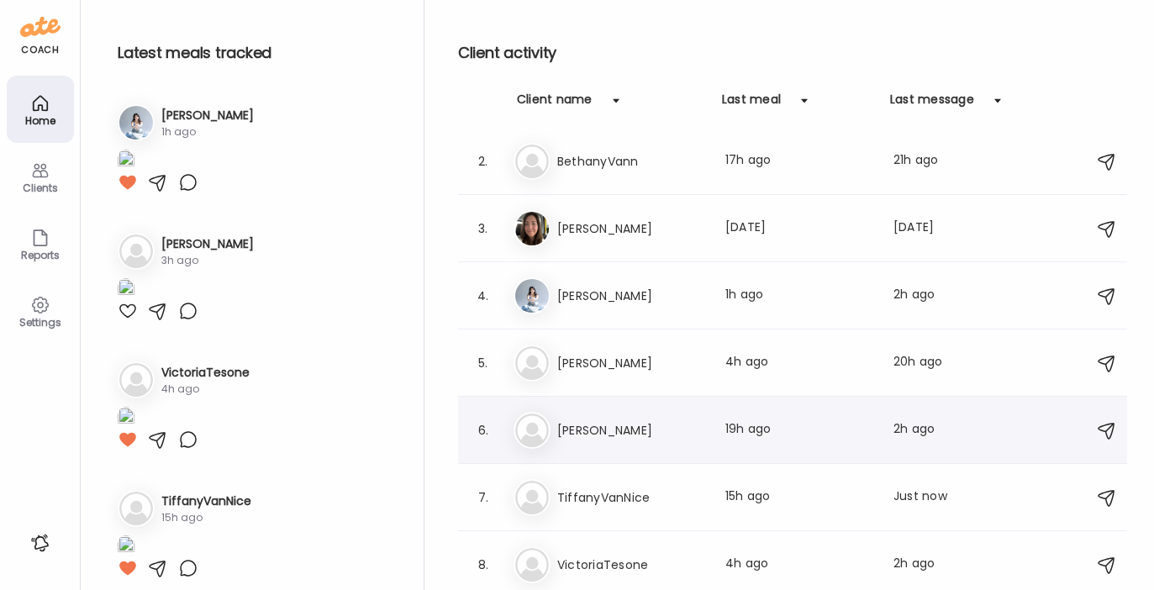
click at [599, 422] on h3 "[PERSON_NAME]" at bounding box center [631, 430] width 148 height 20
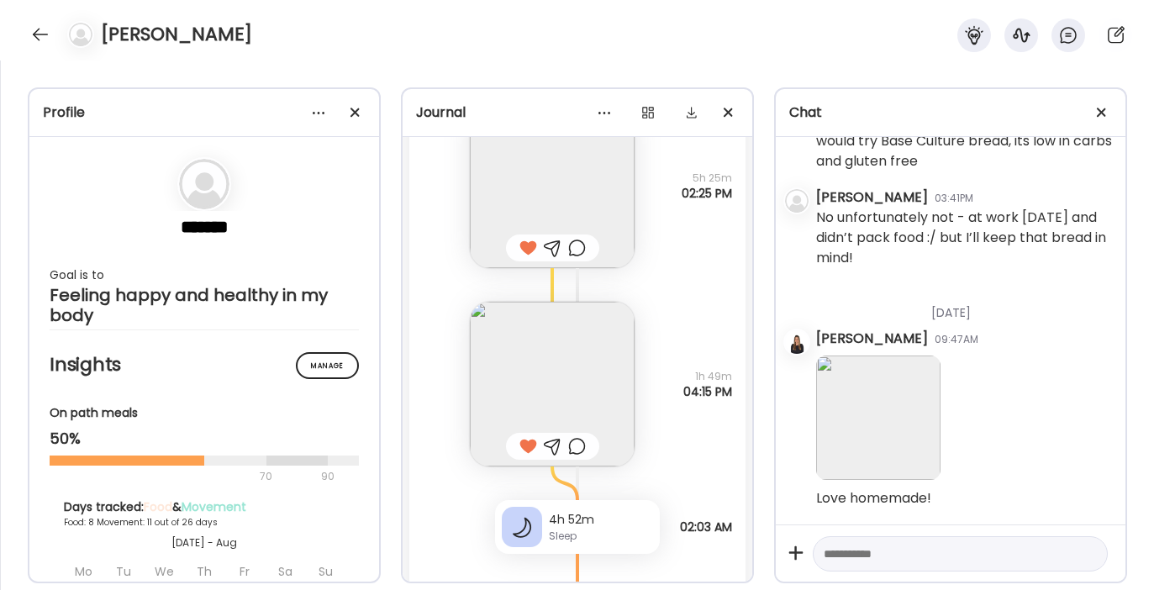
scroll to position [22115, 0]
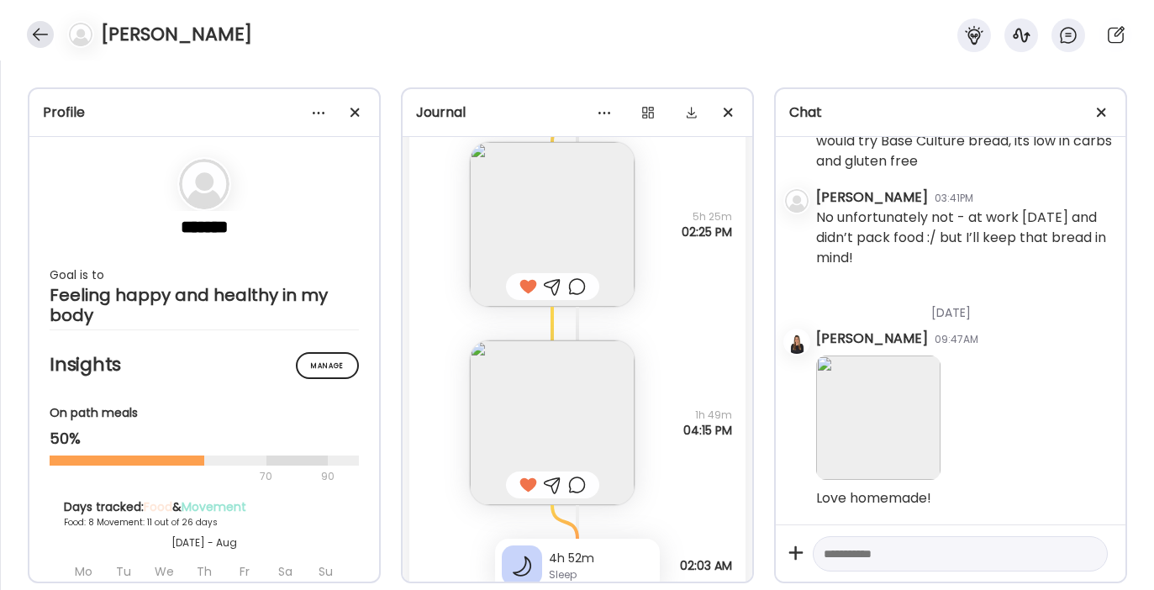
click at [42, 29] on div at bounding box center [40, 34] width 27 height 27
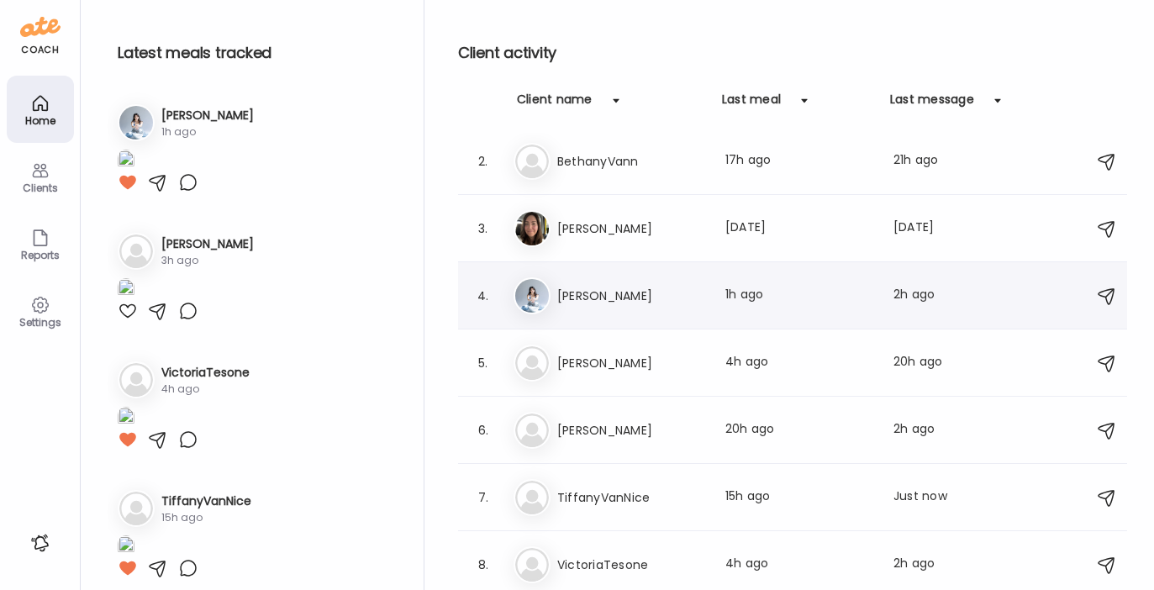
scroll to position [0, 0]
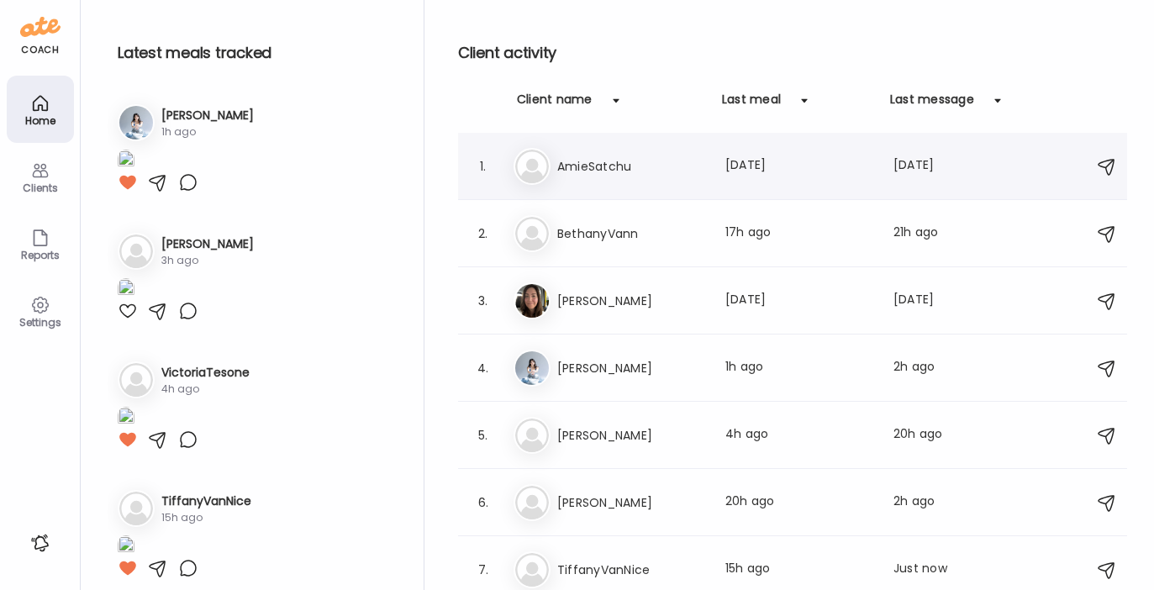
click at [593, 175] on h3 "AmieSatchu" at bounding box center [631, 166] width 148 height 20
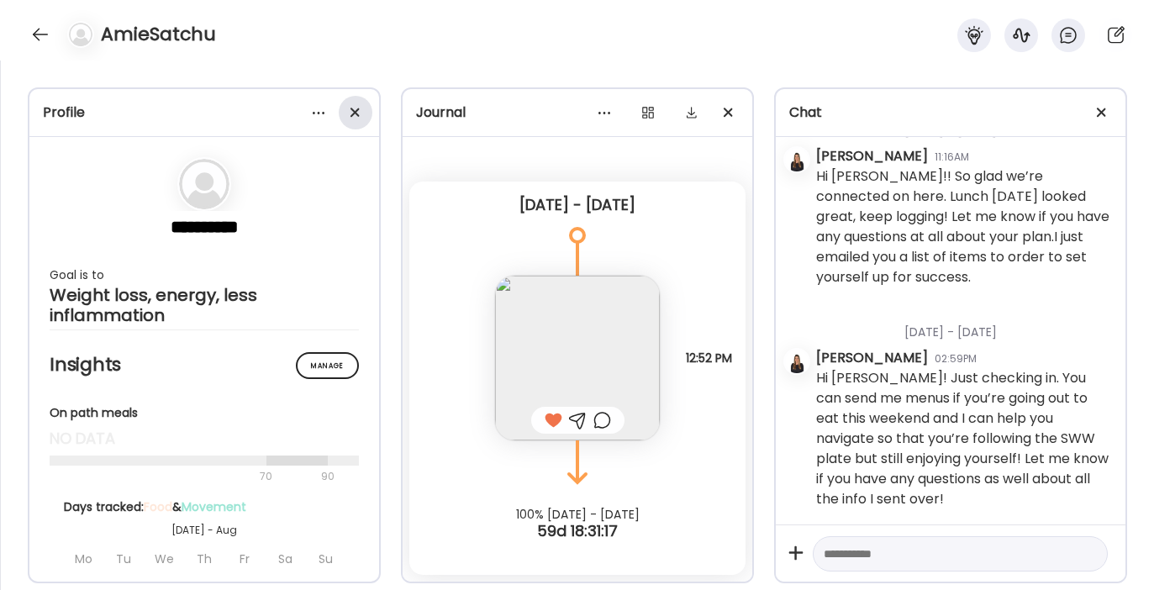
scroll to position [138, 0]
click at [320, 109] on div at bounding box center [319, 113] width 34 height 34
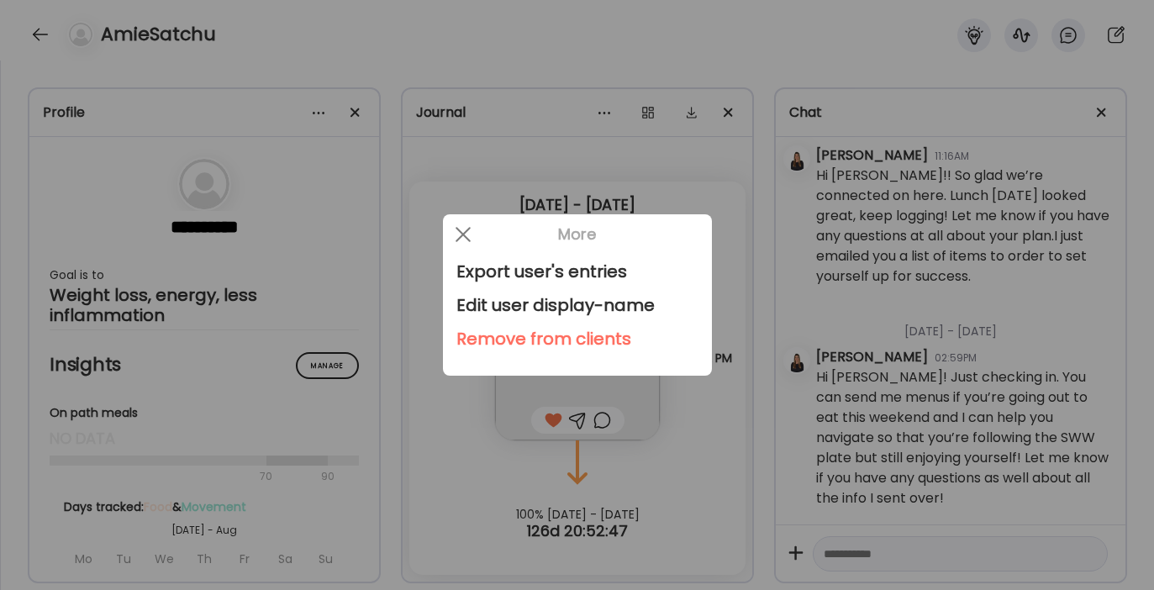
click at [568, 342] on div "Remove from clients" at bounding box center [577, 339] width 242 height 34
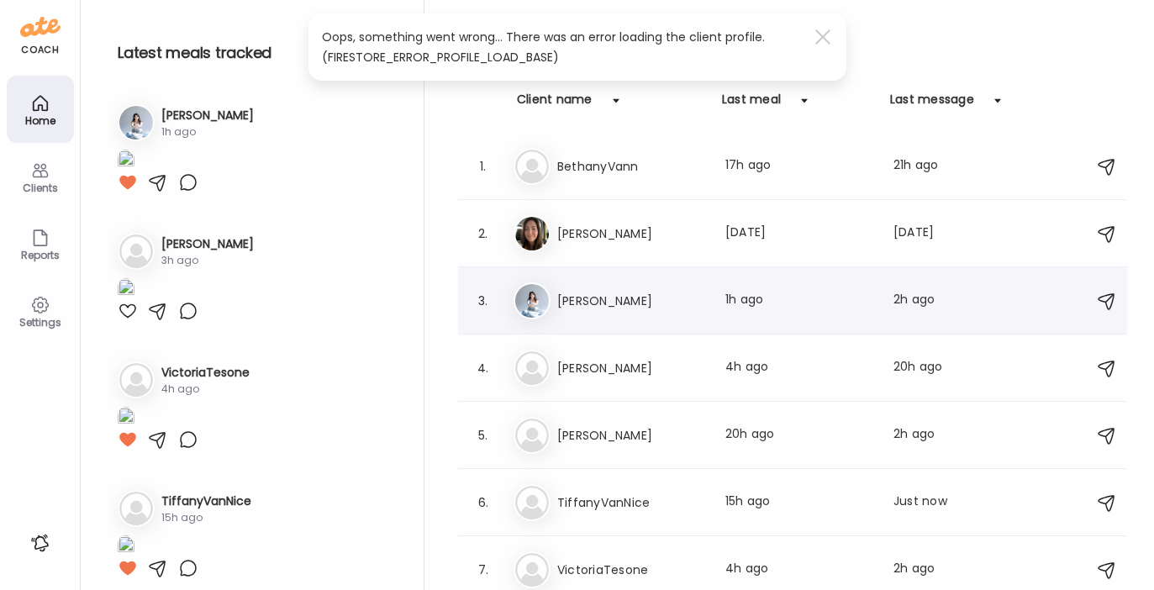
scroll to position [5, 0]
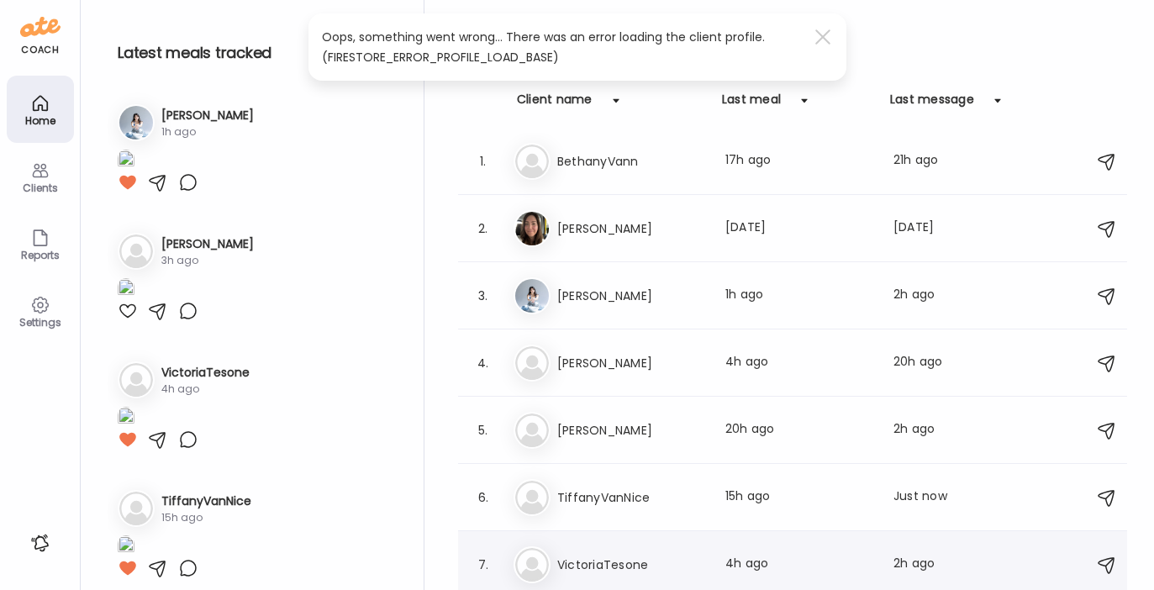
click at [592, 548] on div "Vi VictoriaTesone Last meal: 4h ago Last message: 2h ago Extra water and protei…" at bounding box center [794, 564] width 563 height 37
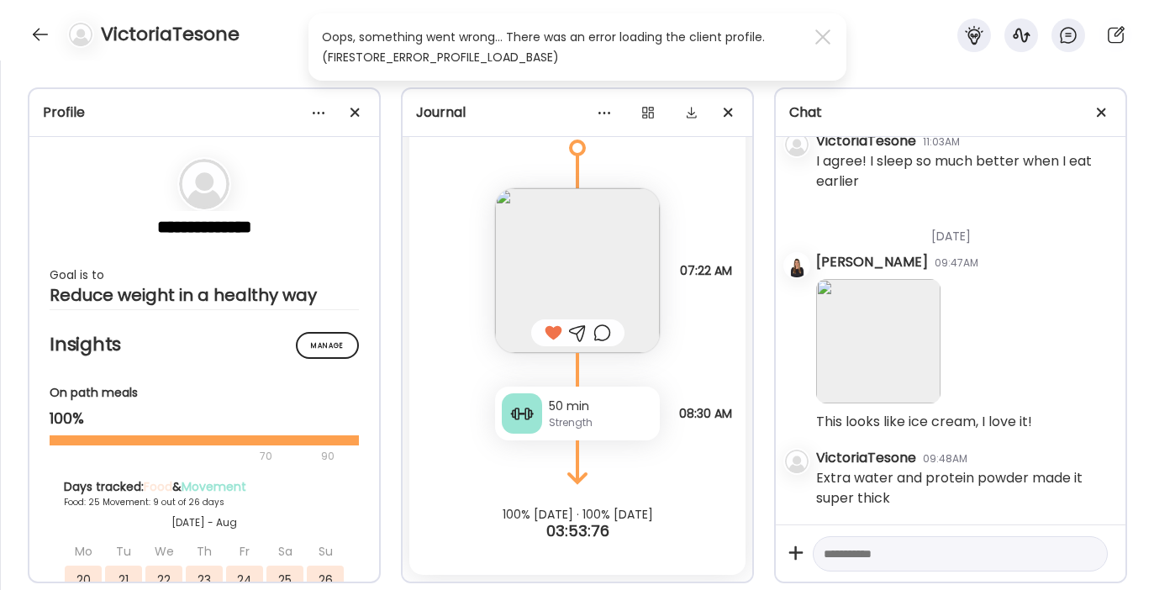
scroll to position [32778, 0]
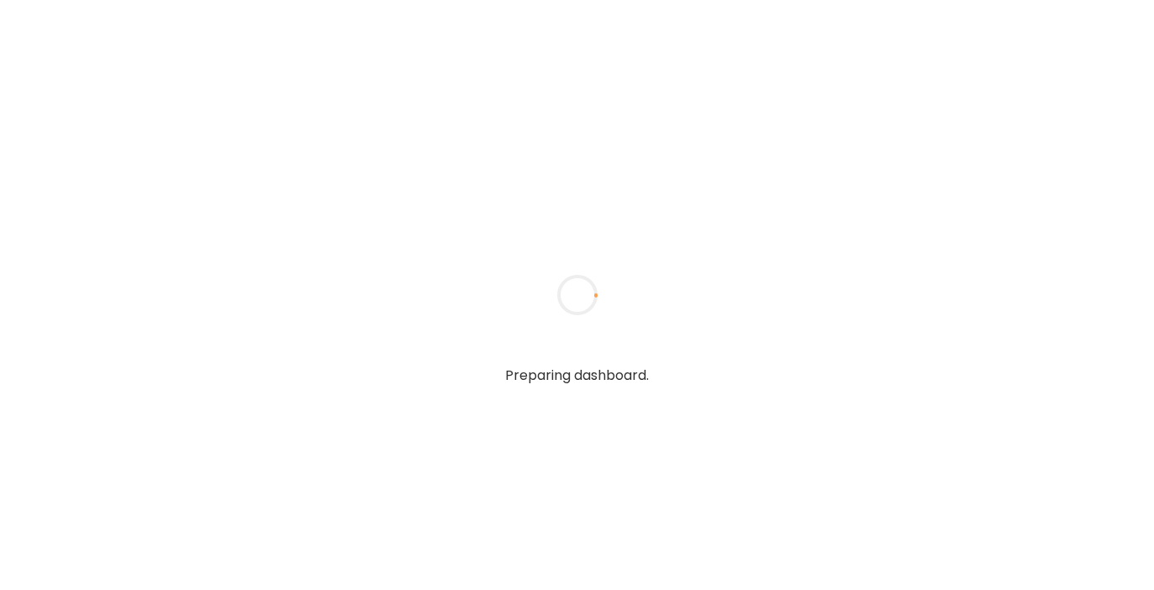
type textarea "**********"
type input "**********"
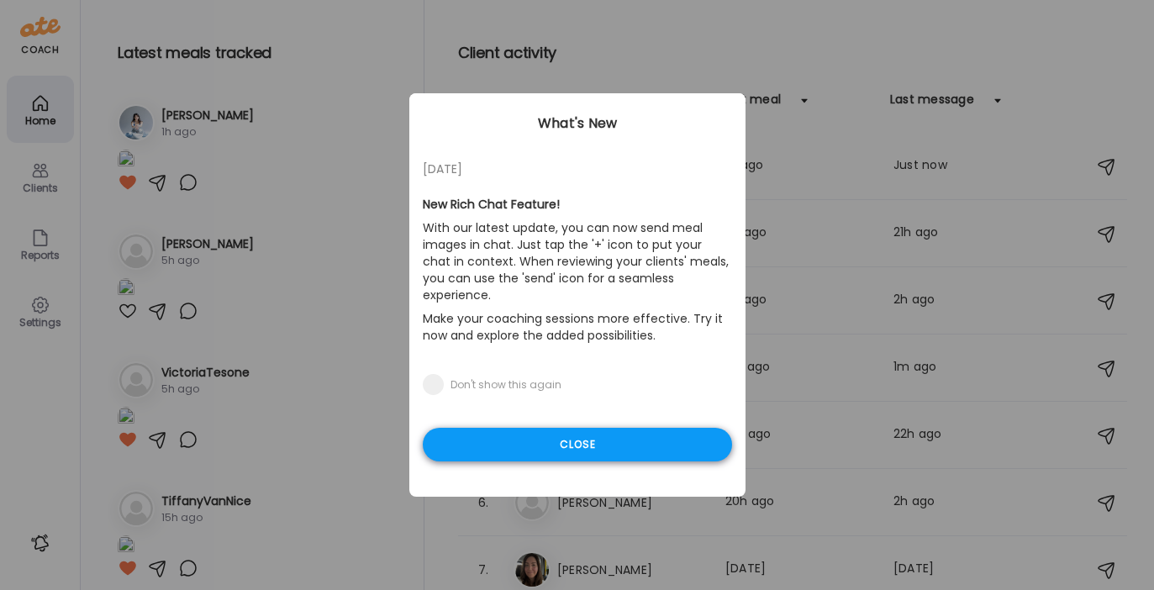
type input "**********"
click at [562, 434] on div "Close" at bounding box center [577, 445] width 309 height 34
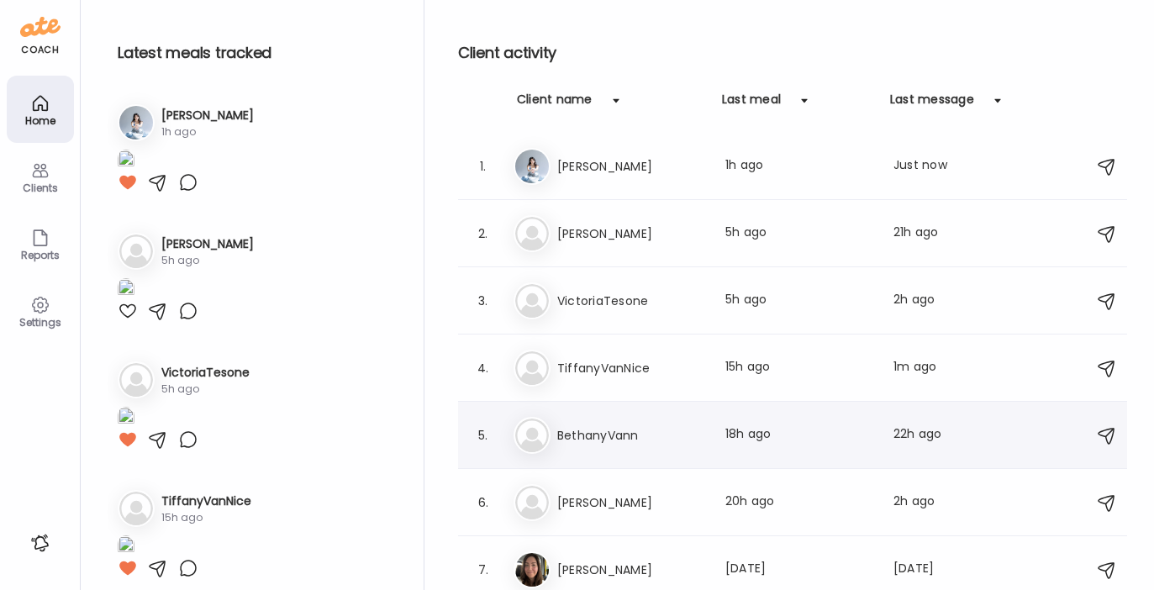
scroll to position [5, 0]
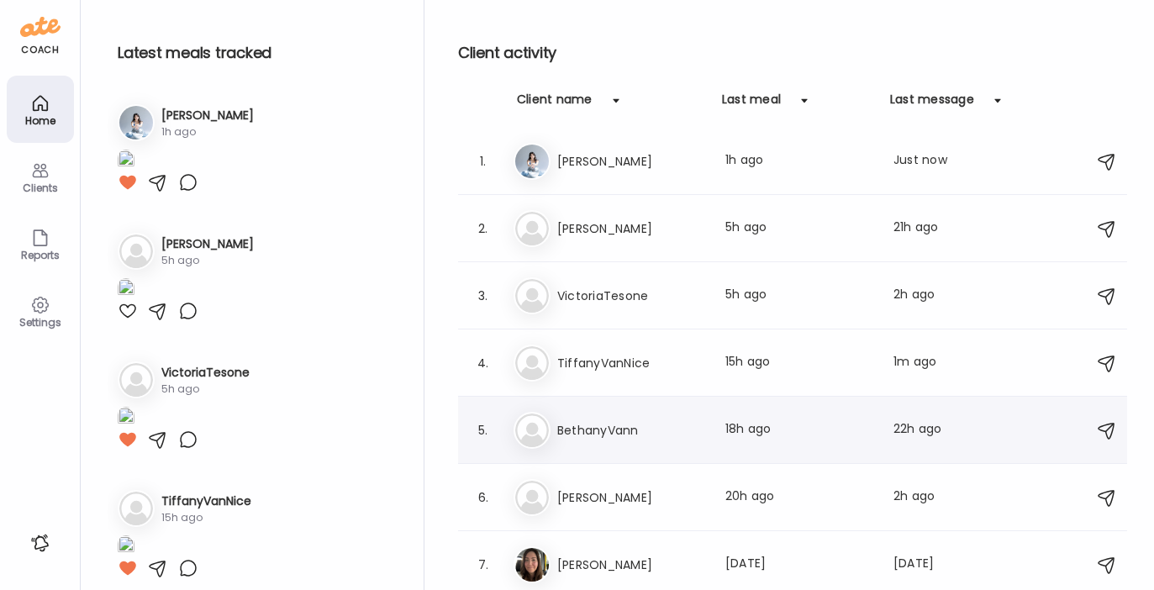
click at [602, 434] on h3 "BethanyVann" at bounding box center [631, 430] width 148 height 20
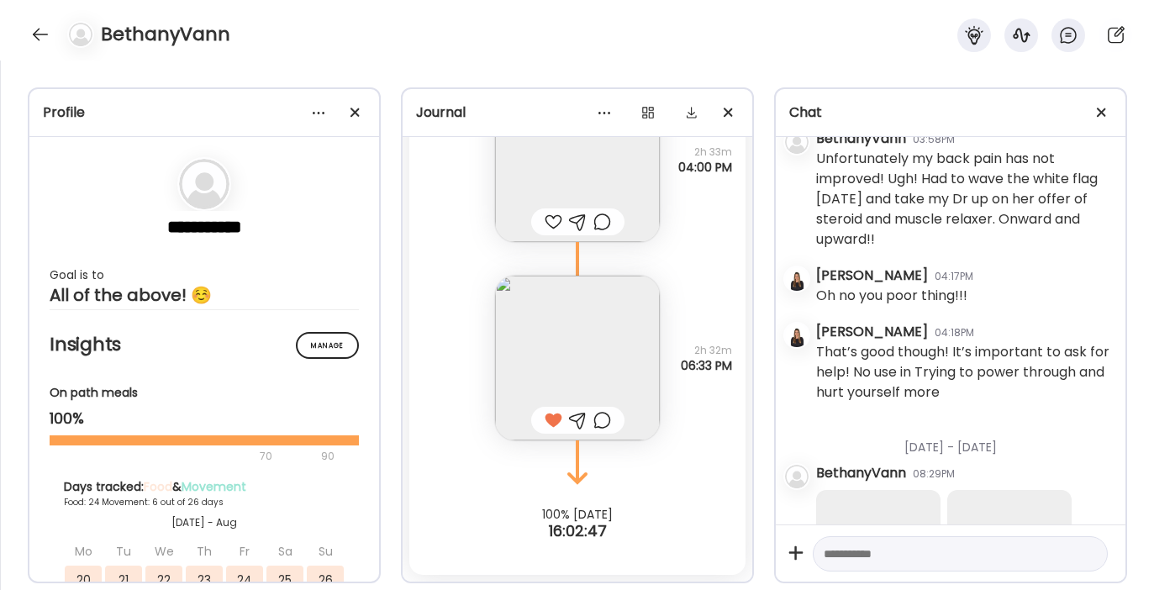
scroll to position [34343, 0]
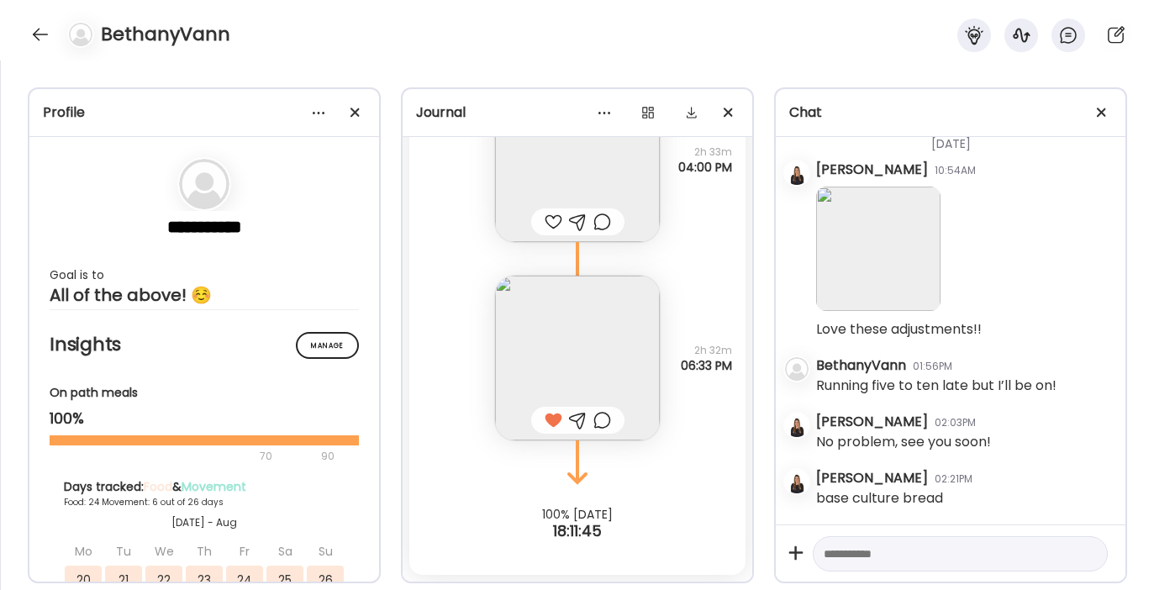
click at [561, 307] on img at bounding box center [577, 358] width 165 height 165
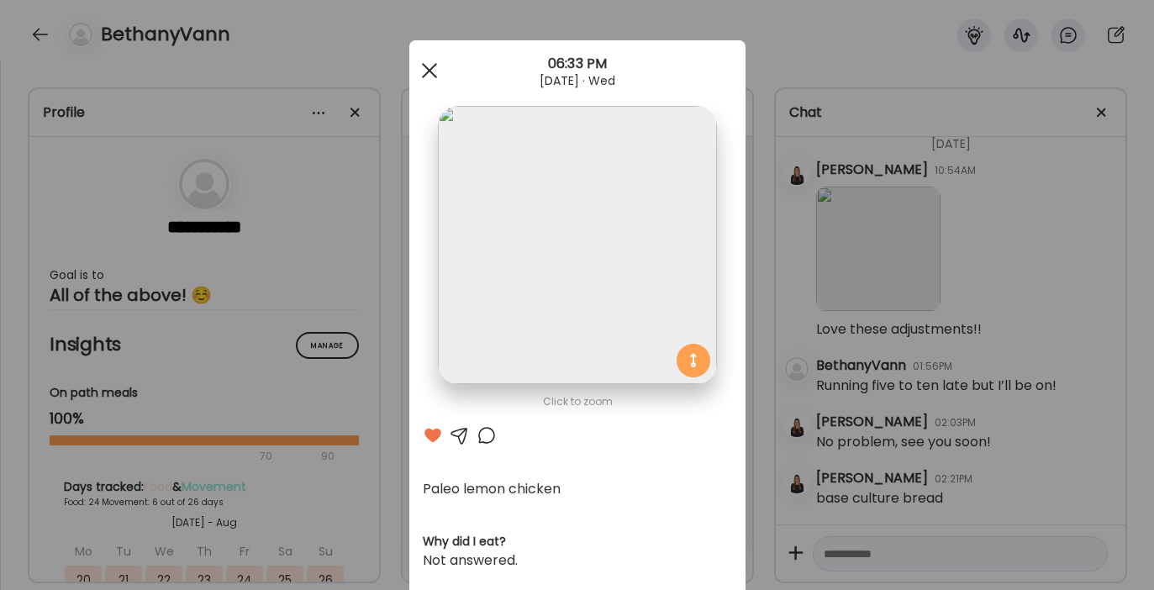
click at [427, 66] on span at bounding box center [428, 70] width 15 height 15
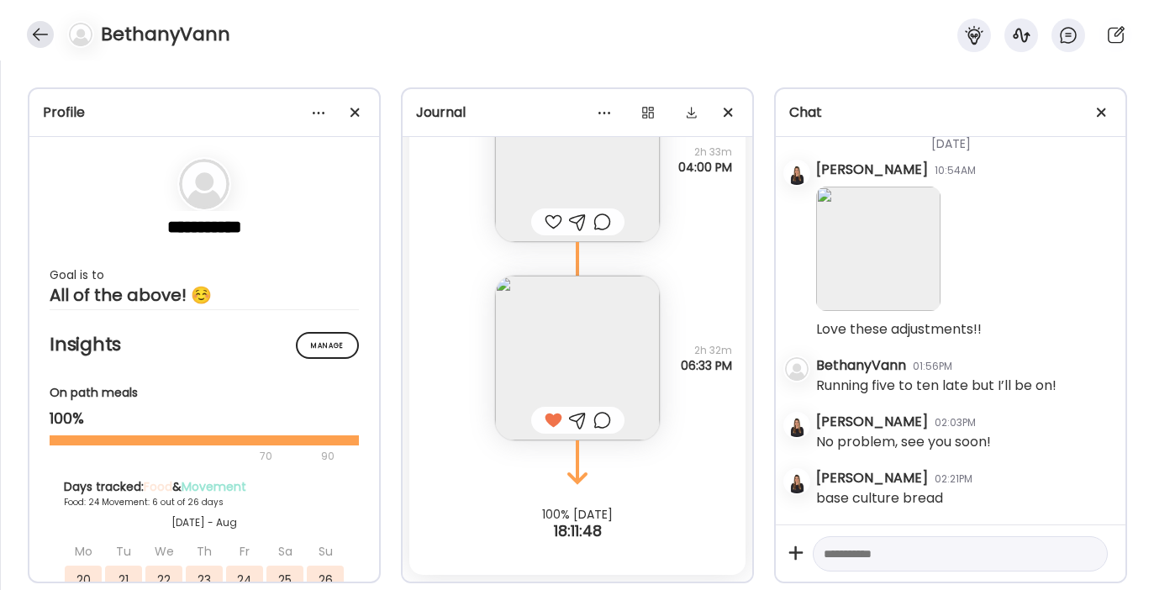
click at [40, 31] on div at bounding box center [40, 34] width 27 height 27
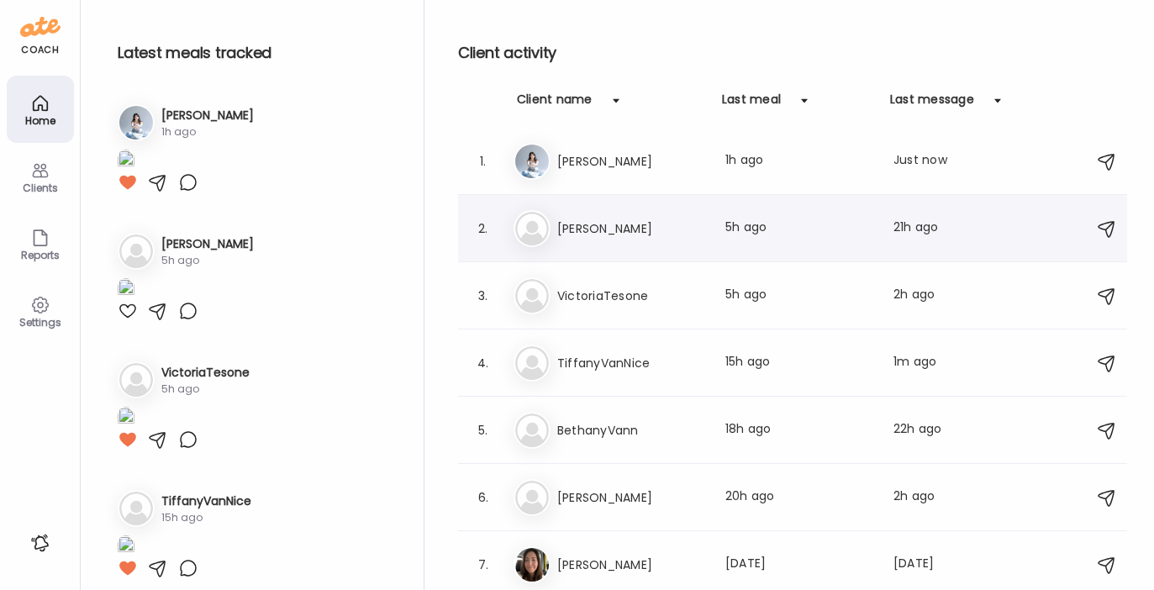
scroll to position [0, 0]
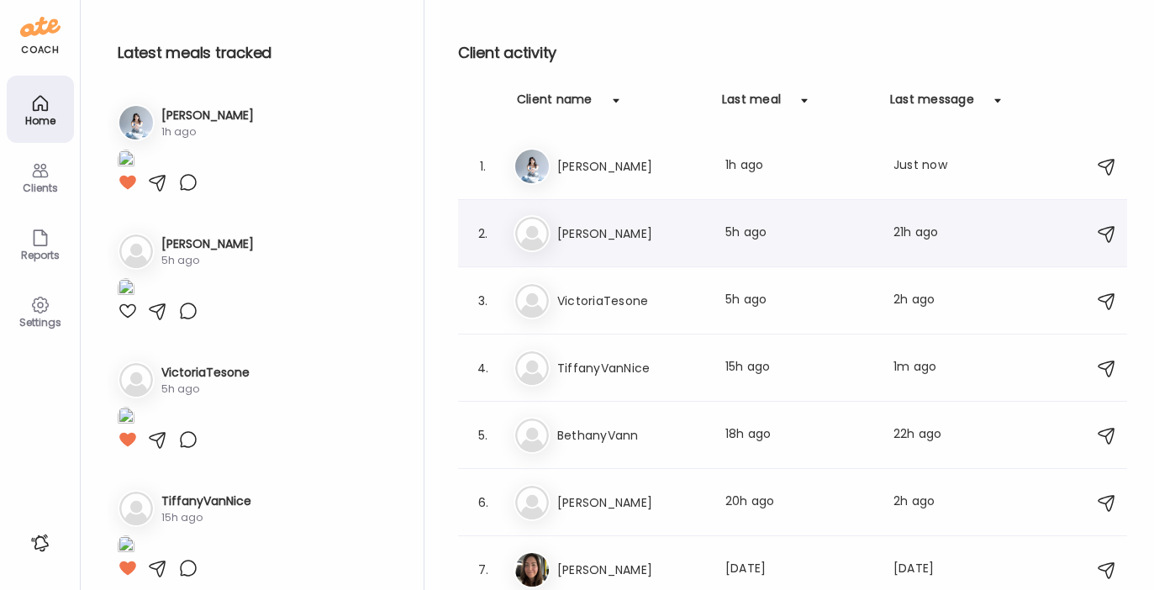
click at [608, 229] on h3 "[PERSON_NAME]" at bounding box center [631, 234] width 148 height 20
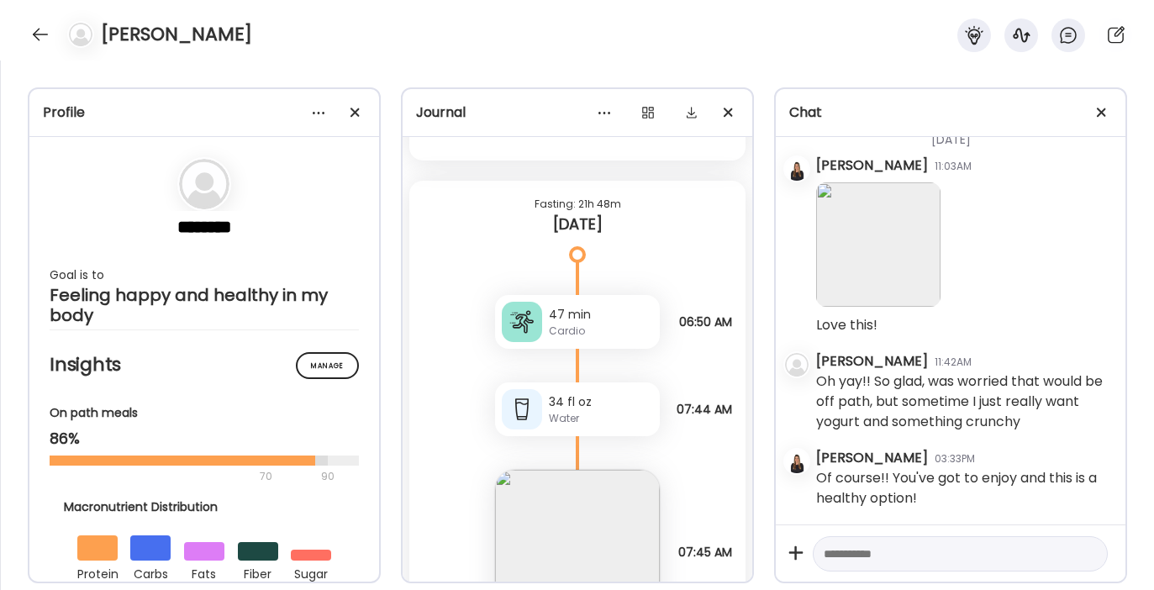
scroll to position [44256, 0]
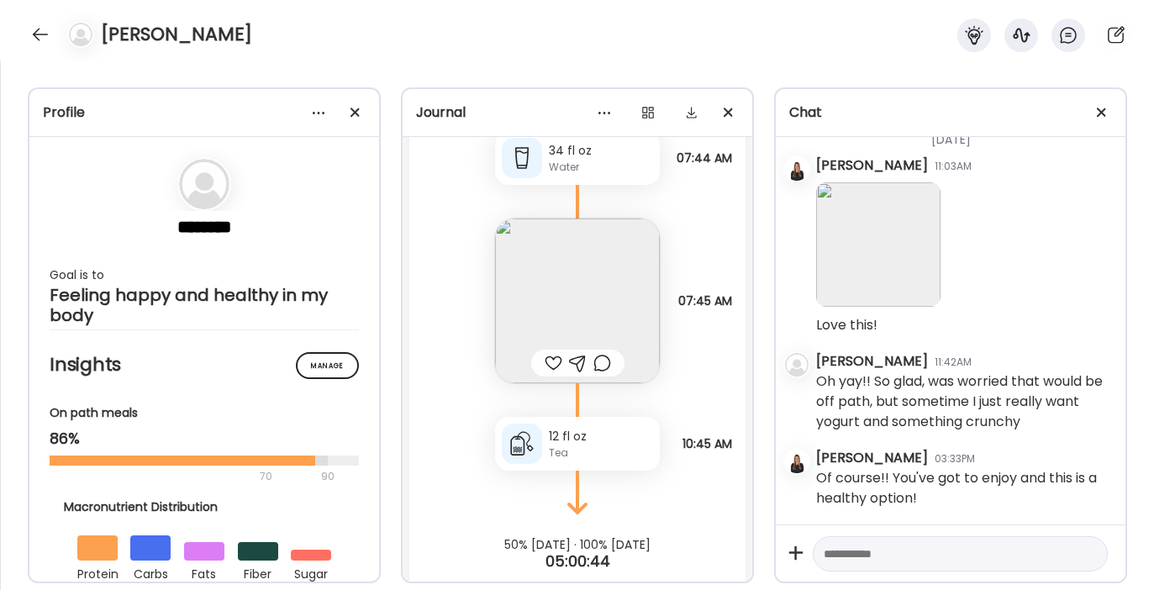
click at [550, 373] on div at bounding box center [554, 363] width 18 height 20
click at [34, 34] on div at bounding box center [40, 34] width 27 height 27
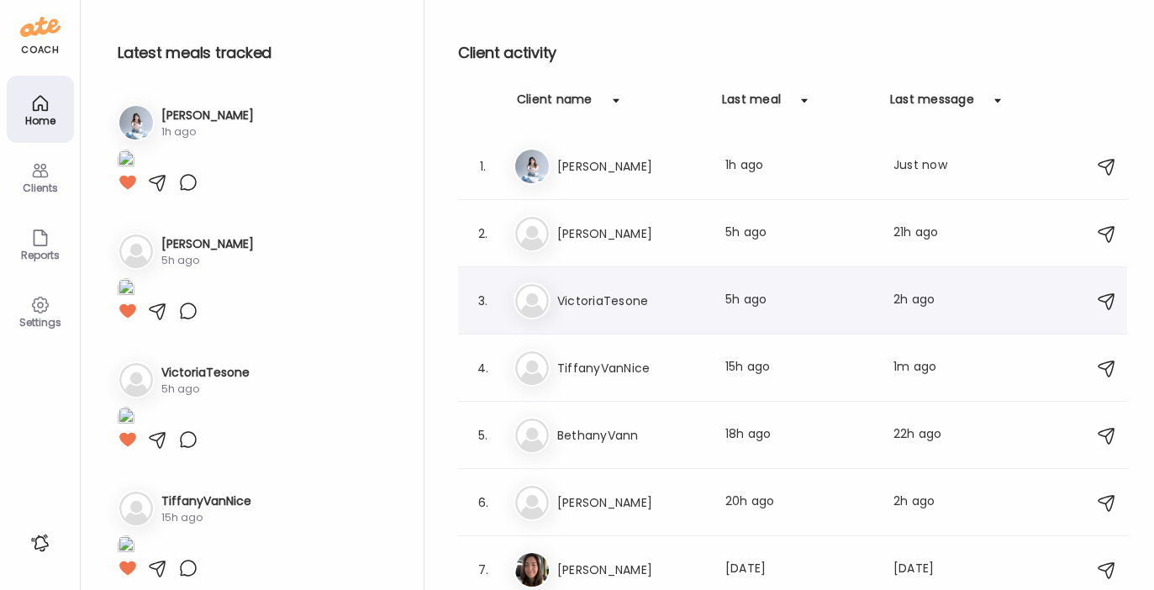
click at [585, 289] on div "Vi VictoriaTesone Last meal: 5h ago Last message: 2h ago Extra water and protei…" at bounding box center [794, 300] width 563 height 37
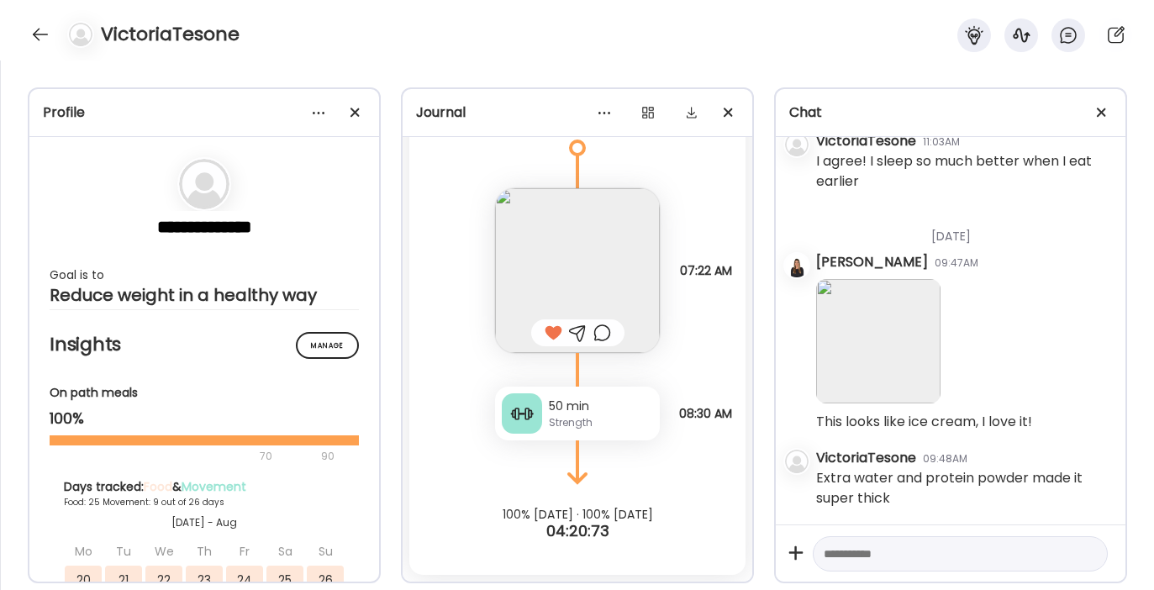
scroll to position [32778, 0]
click at [37, 28] on div at bounding box center [40, 34] width 27 height 27
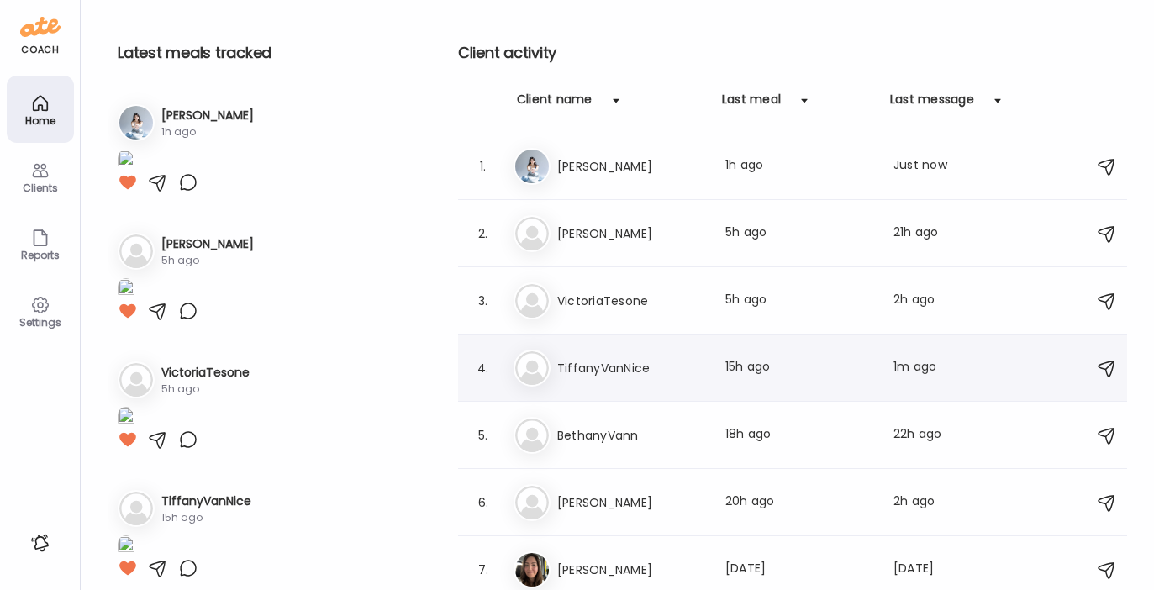
click at [587, 362] on h3 "TiffanyVanNice" at bounding box center [631, 368] width 148 height 20
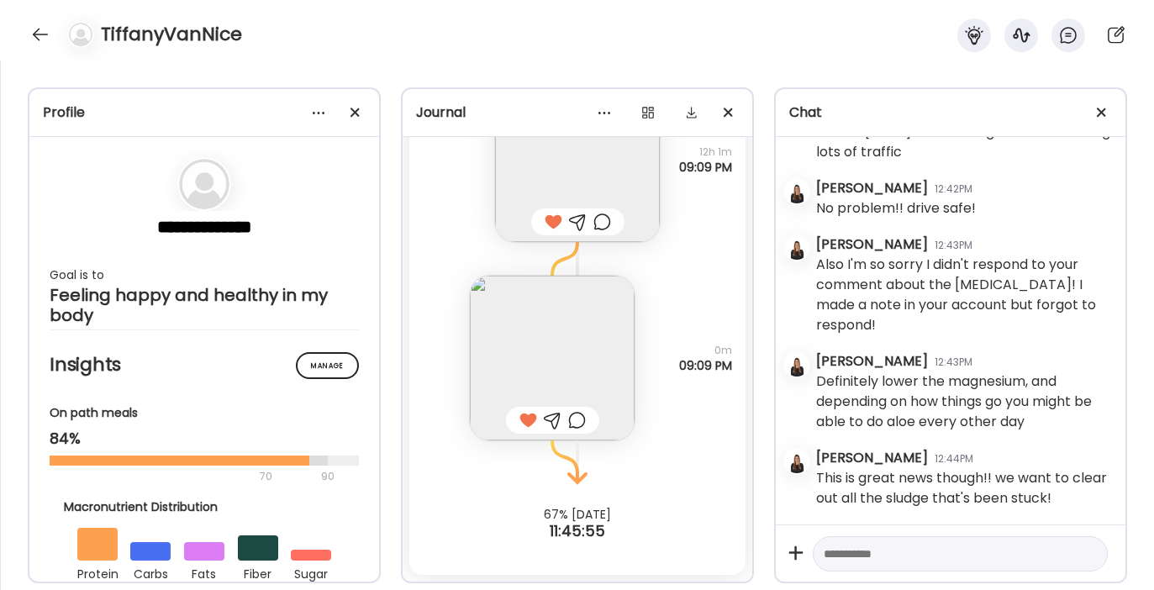
scroll to position [7103, 0]
click at [38, 29] on div at bounding box center [40, 34] width 27 height 27
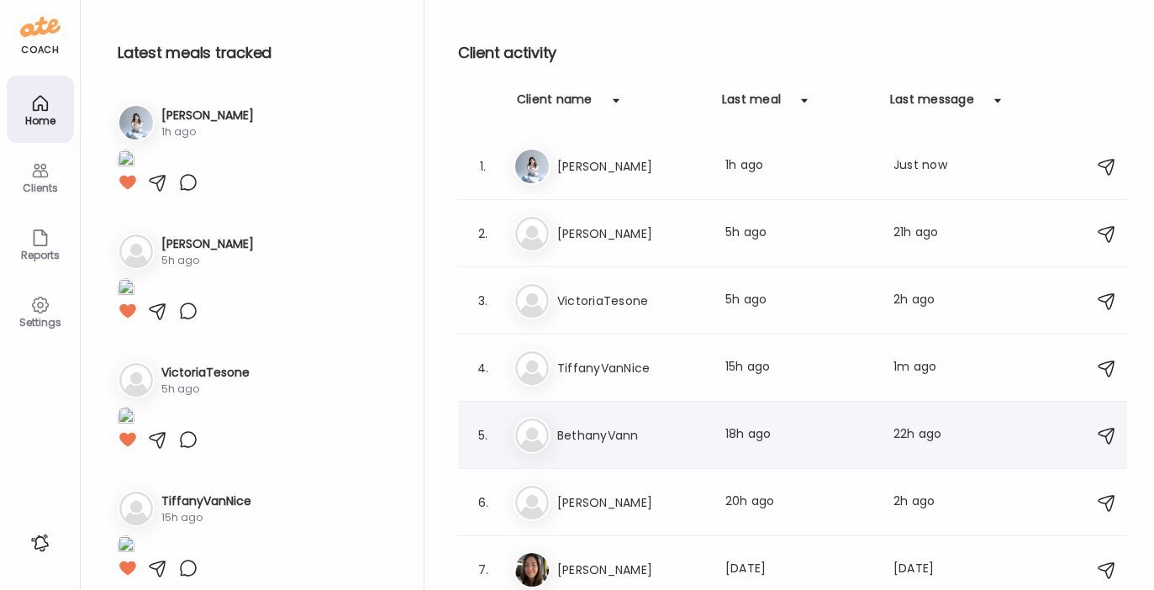
click at [678, 422] on div "Be BethanyVann Last meal: 18h ago Last message: 22h ago You: base culture bread" at bounding box center [794, 435] width 563 height 37
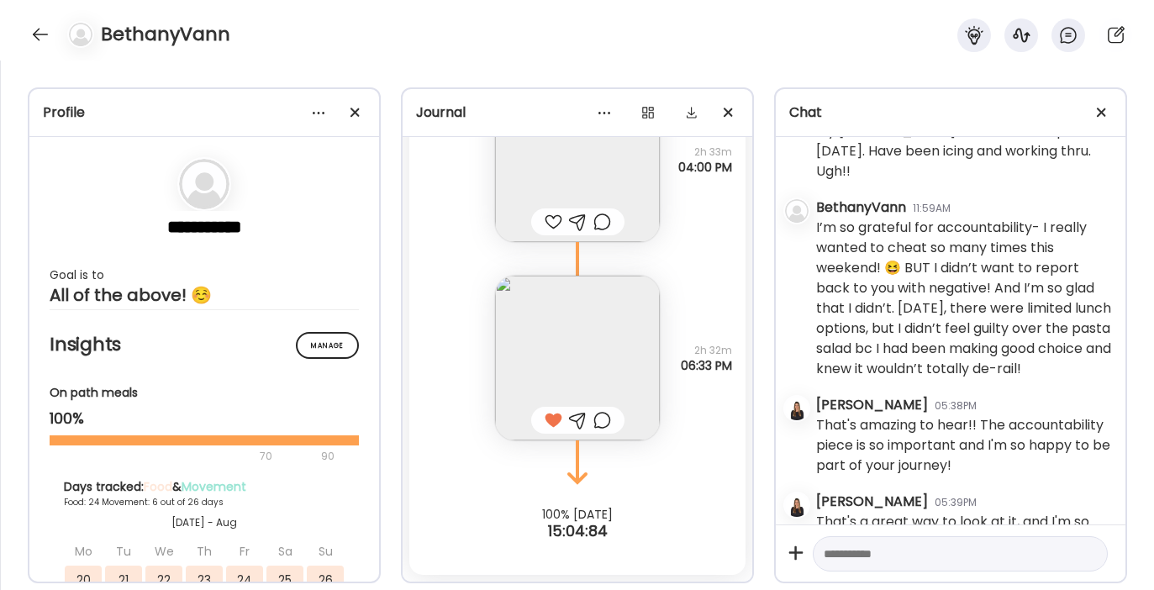
scroll to position [34343, 0]
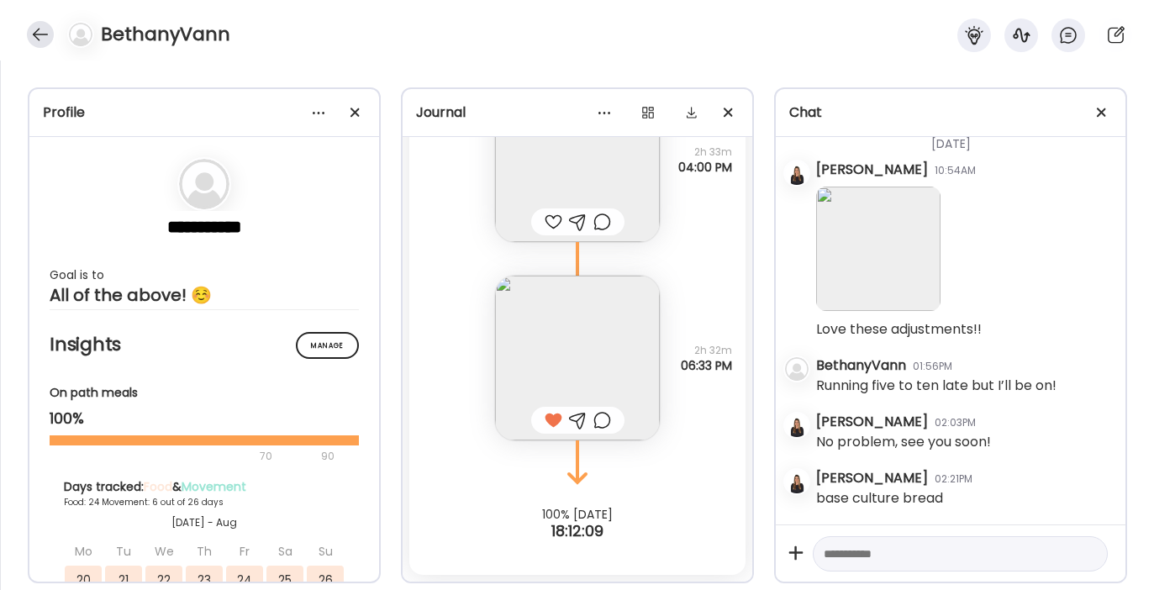
click at [42, 29] on div at bounding box center [40, 34] width 27 height 27
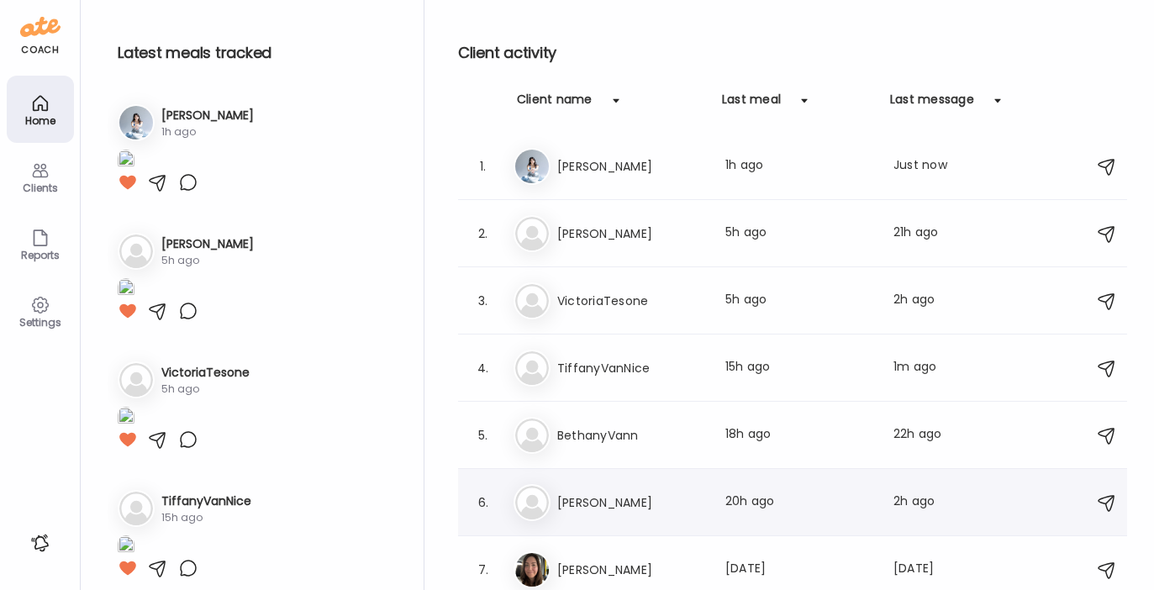
click at [593, 499] on h3 "[PERSON_NAME]" at bounding box center [631, 502] width 148 height 20
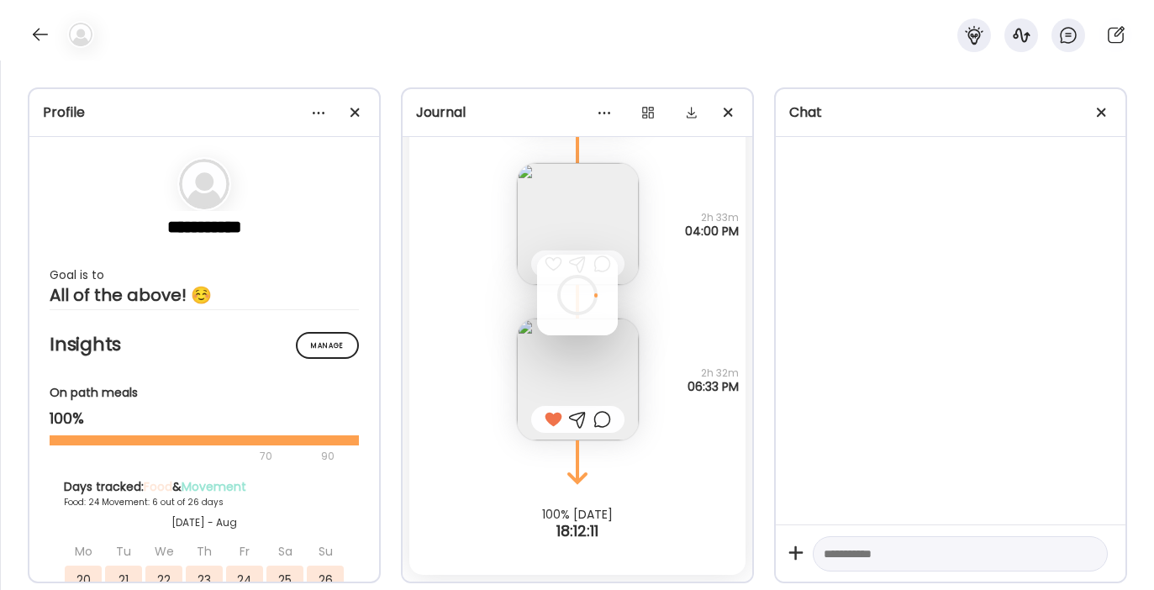
scroll to position [0, 0]
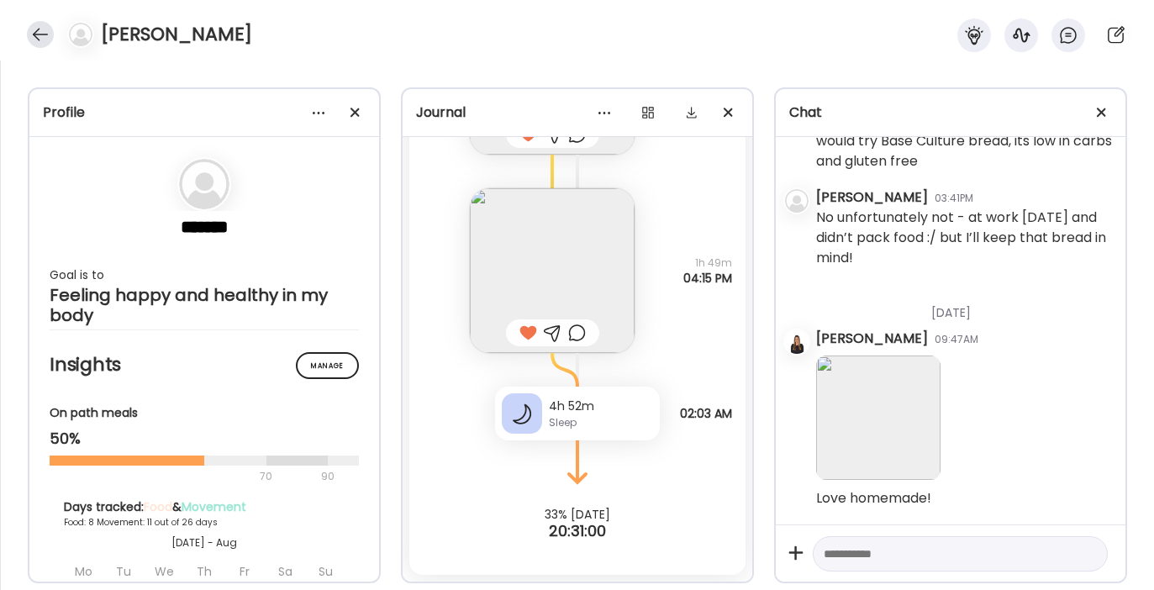
click at [41, 33] on div at bounding box center [40, 34] width 27 height 27
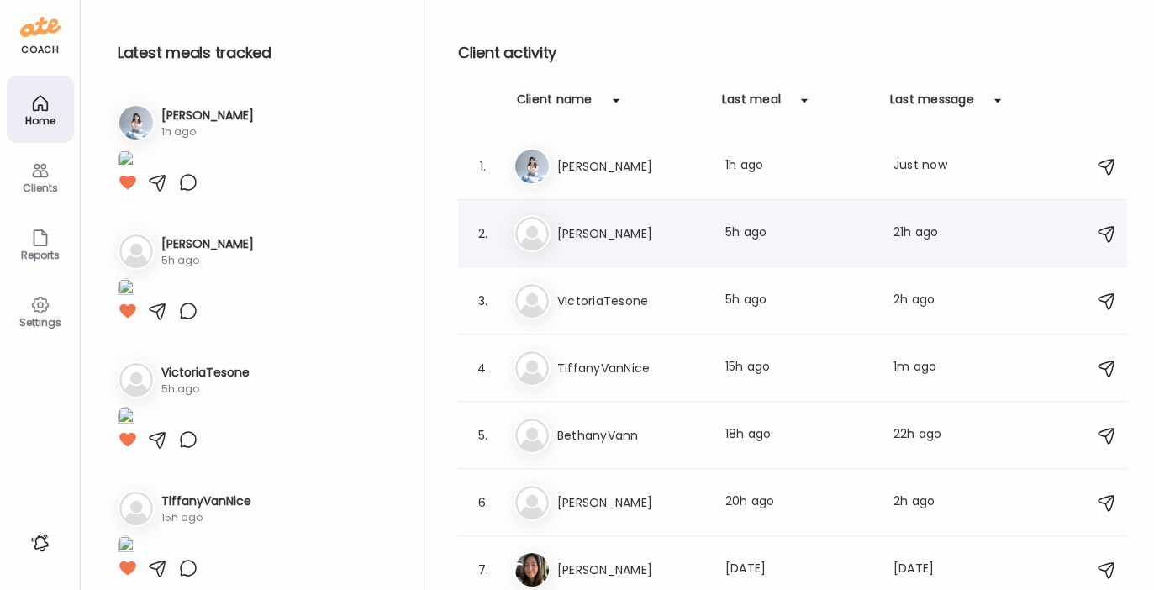
scroll to position [5, 0]
